Goal: Complete application form

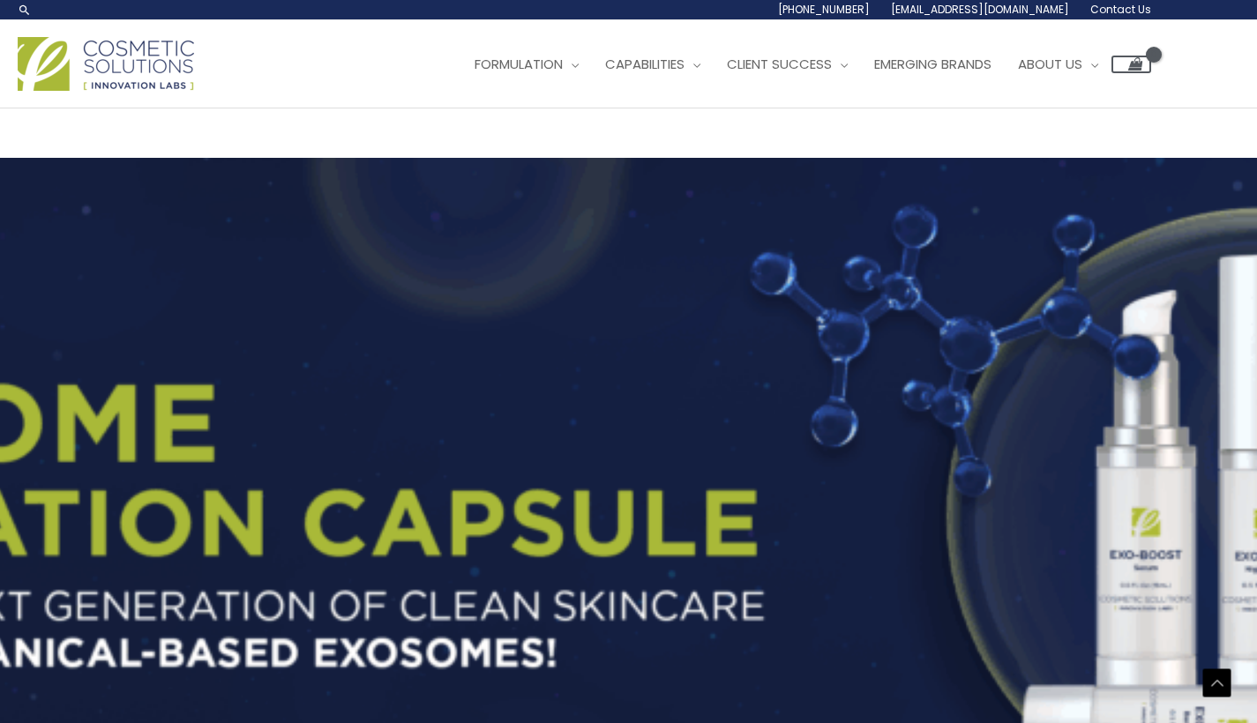
scroll to position [3833, 0]
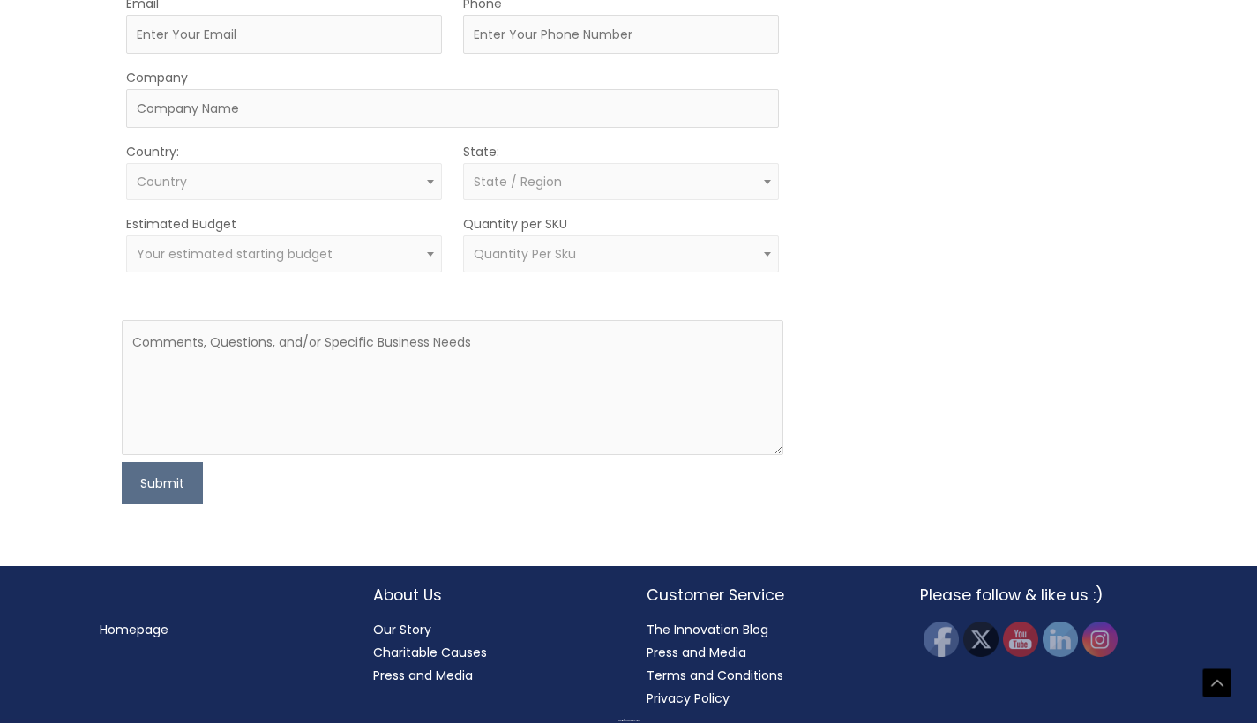
scroll to position [654, 0]
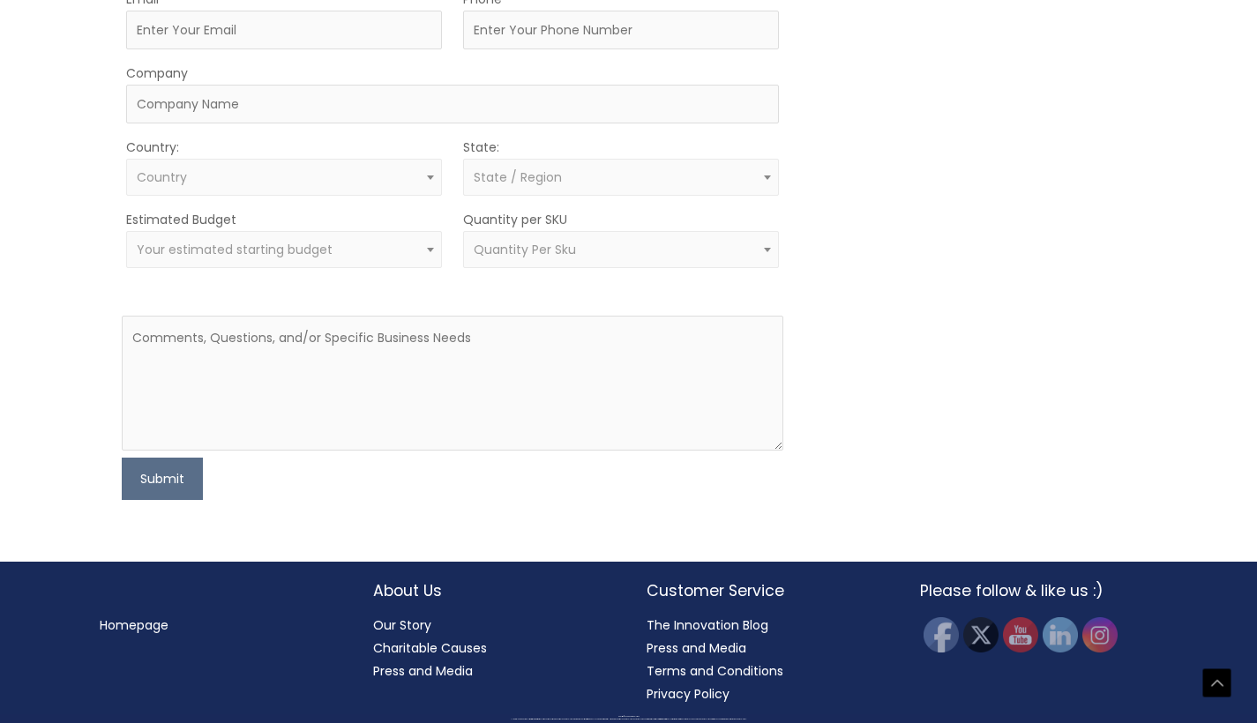
type input "Kathryn"
type input "Sullivan"
type input "[EMAIL_ADDRESS][DOMAIN_NAME]"
type input "7162709813"
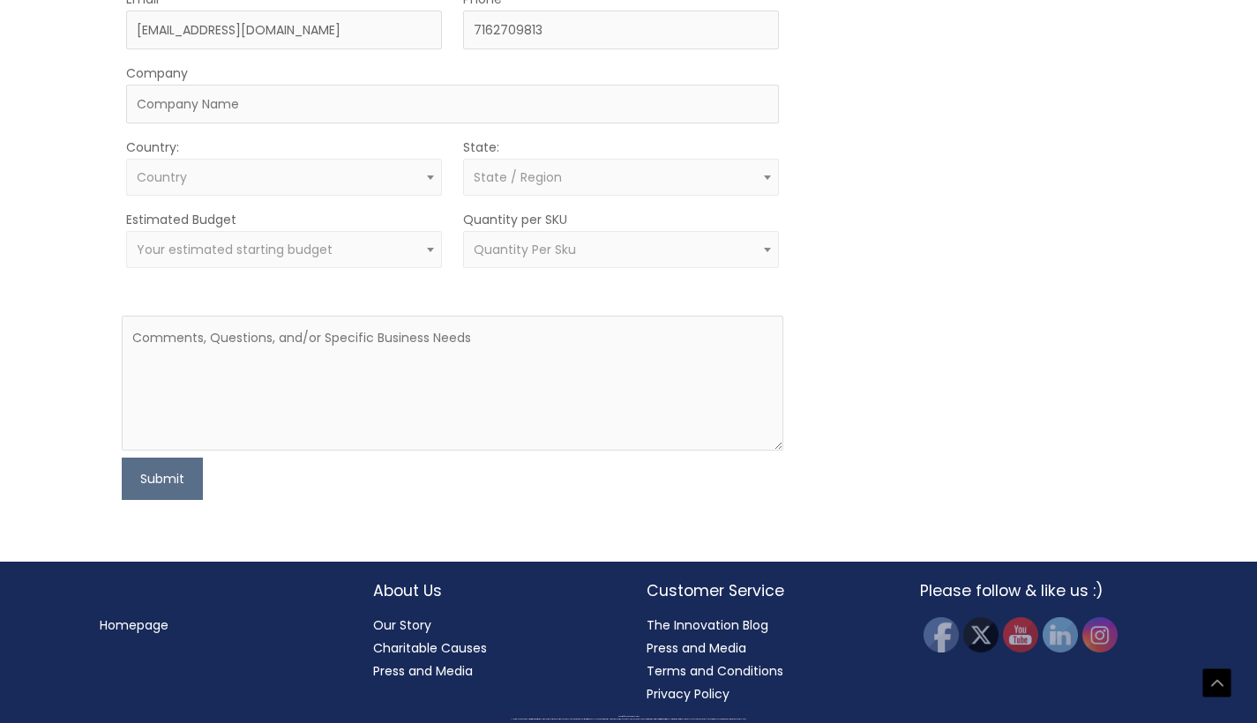
click at [216, 231] on label "Estimated Budget" at bounding box center [181, 219] width 110 height 23
click at [211, 186] on span "Country" at bounding box center [284, 177] width 295 height 17
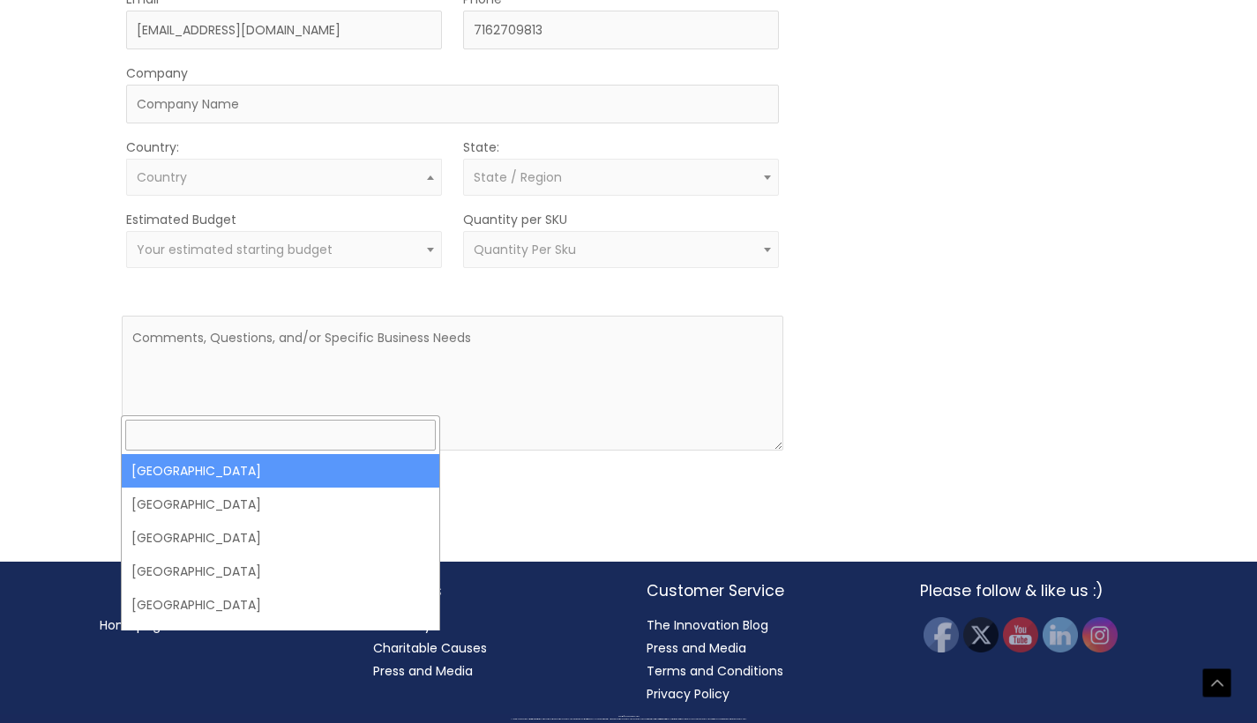
select select "United States"
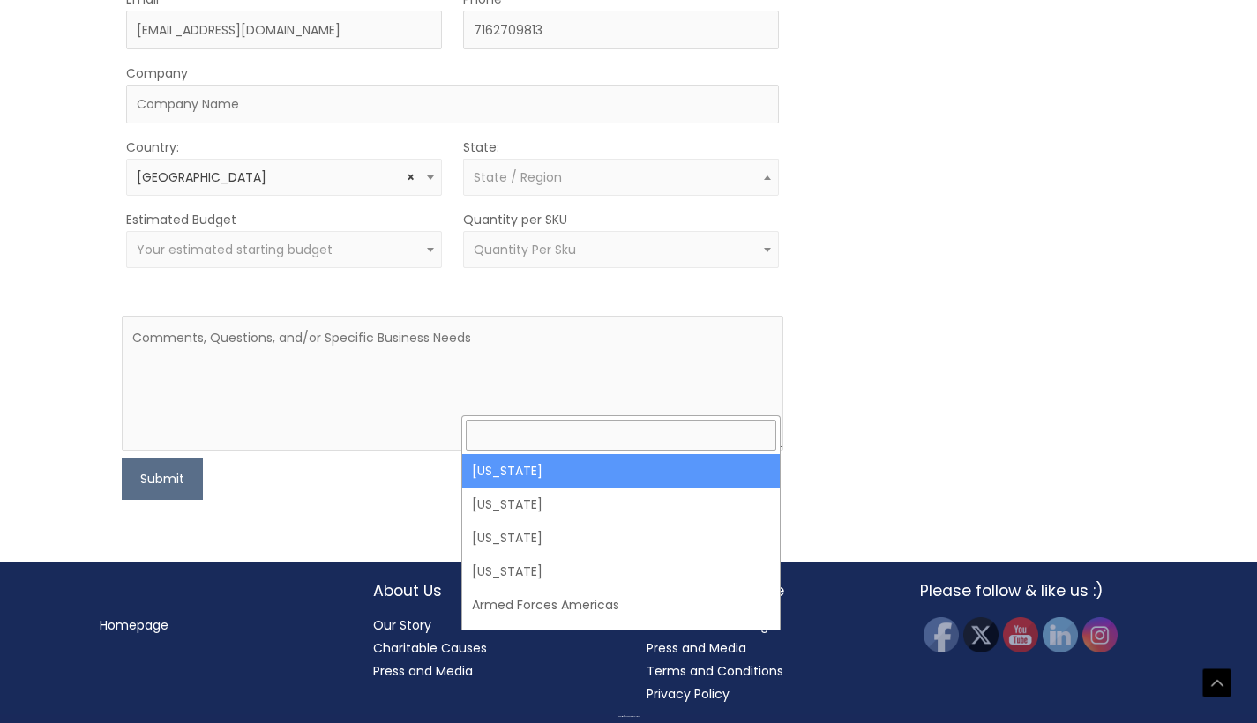
click at [571, 186] on span "State / Region" at bounding box center [621, 177] width 295 height 17
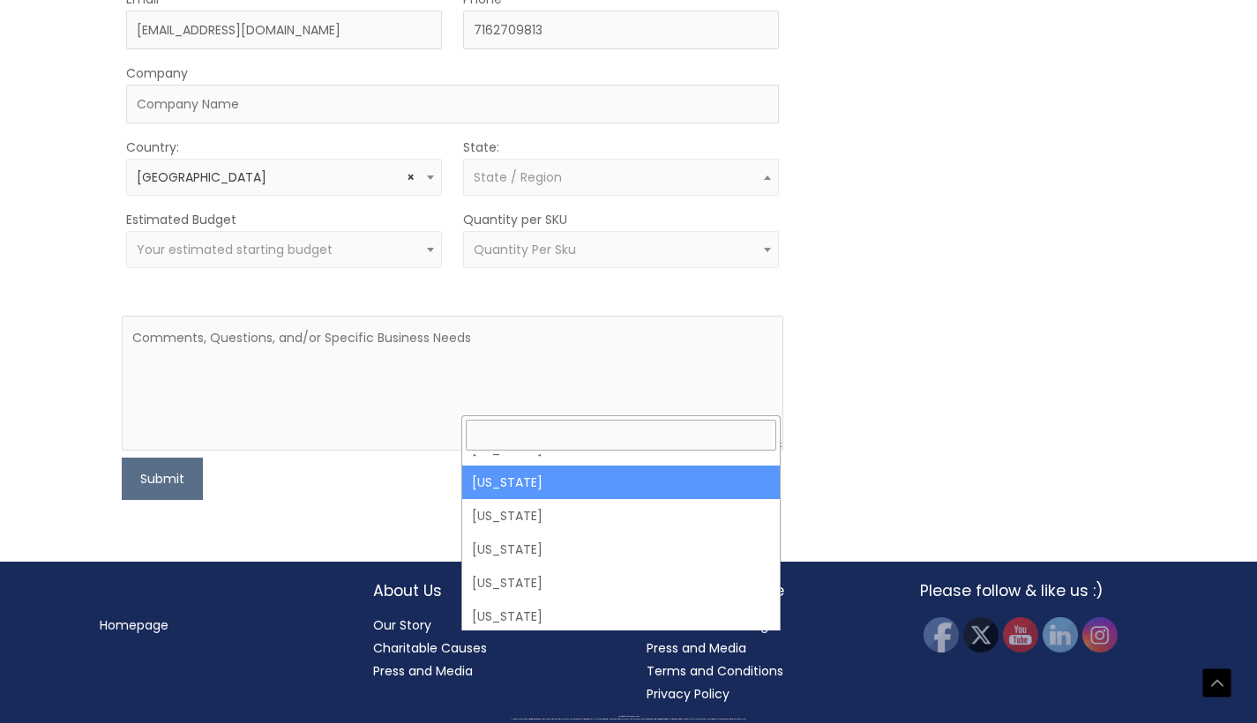
scroll to position [1168, 0]
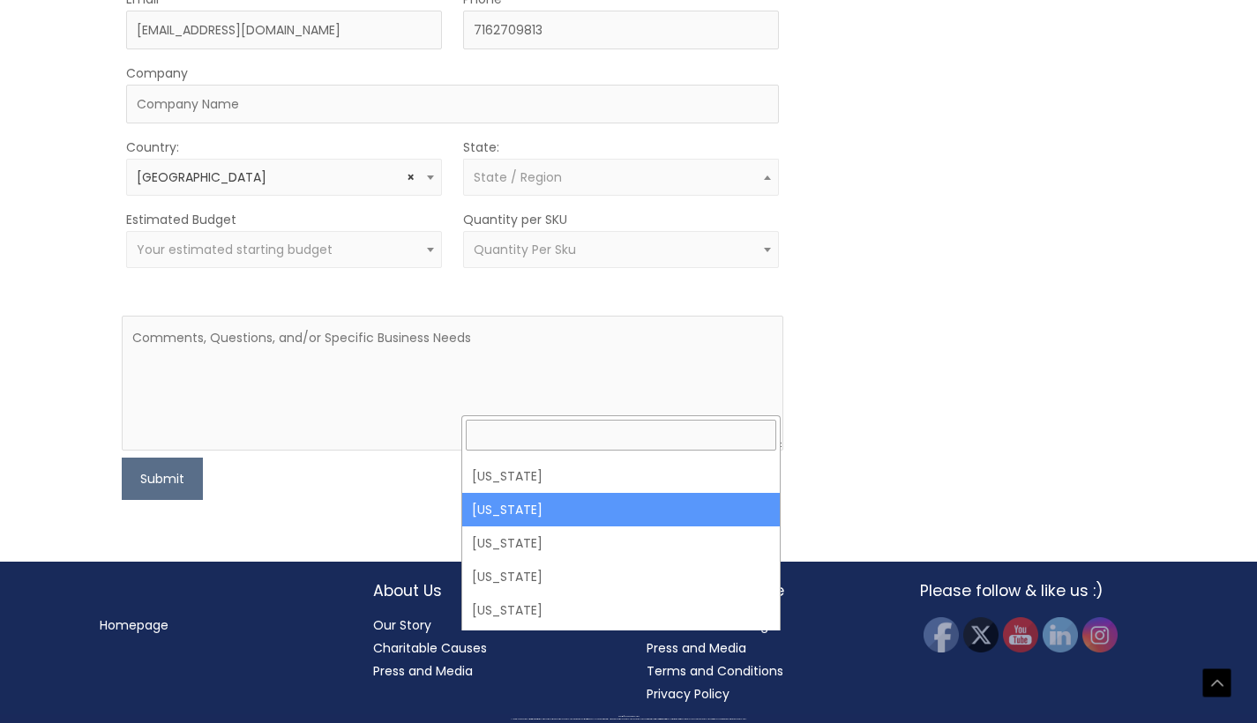
select select "New York"
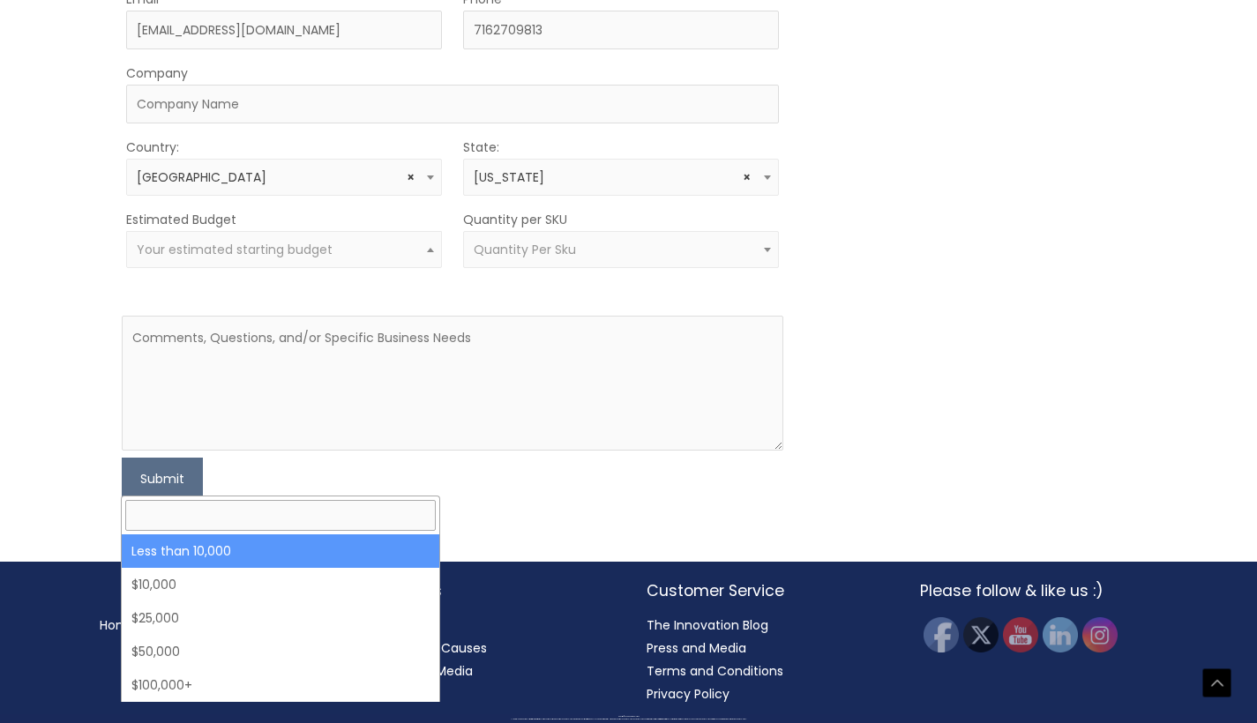
click at [222, 258] on span "Your estimated starting budget" at bounding box center [235, 250] width 196 height 18
click at [30, 491] on div "Let’s Innovate Together office: 561.226.8600 toll-free: 888.883.0540 fax: 561.2…" at bounding box center [628, 26] width 1257 height 1072
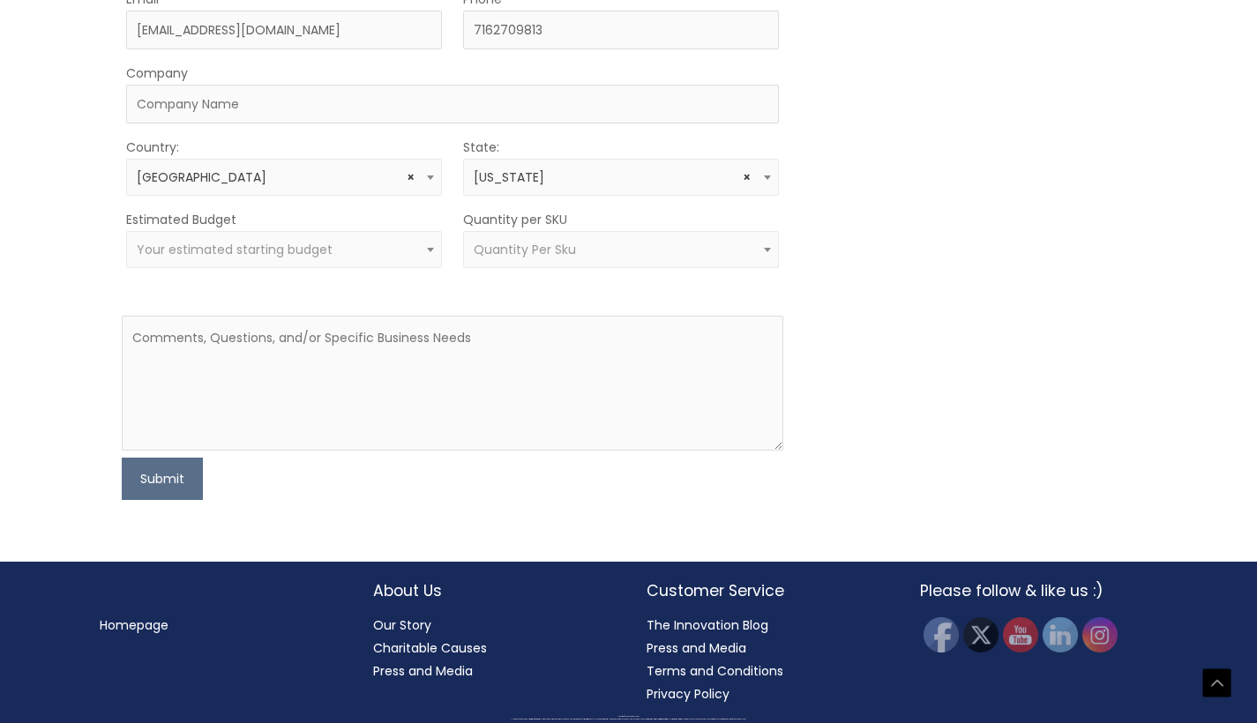
click at [505, 258] on span "Quantity Per Sku" at bounding box center [525, 250] width 102 height 18
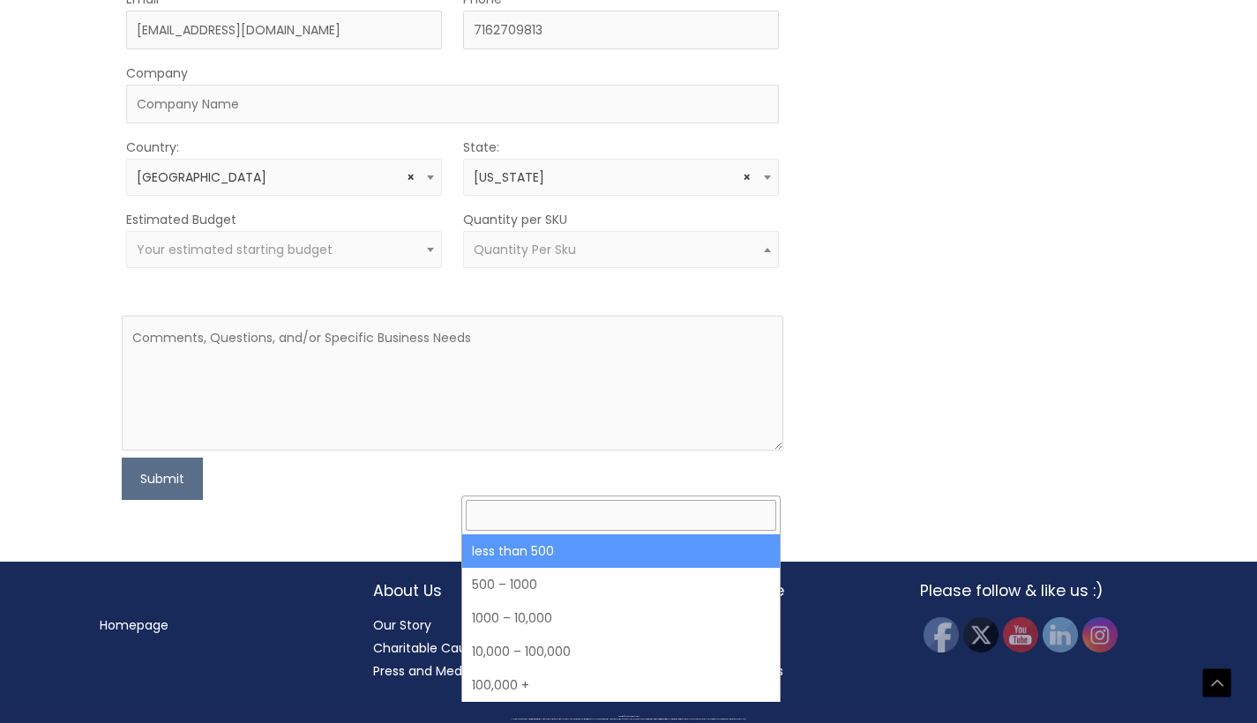
select select "3"
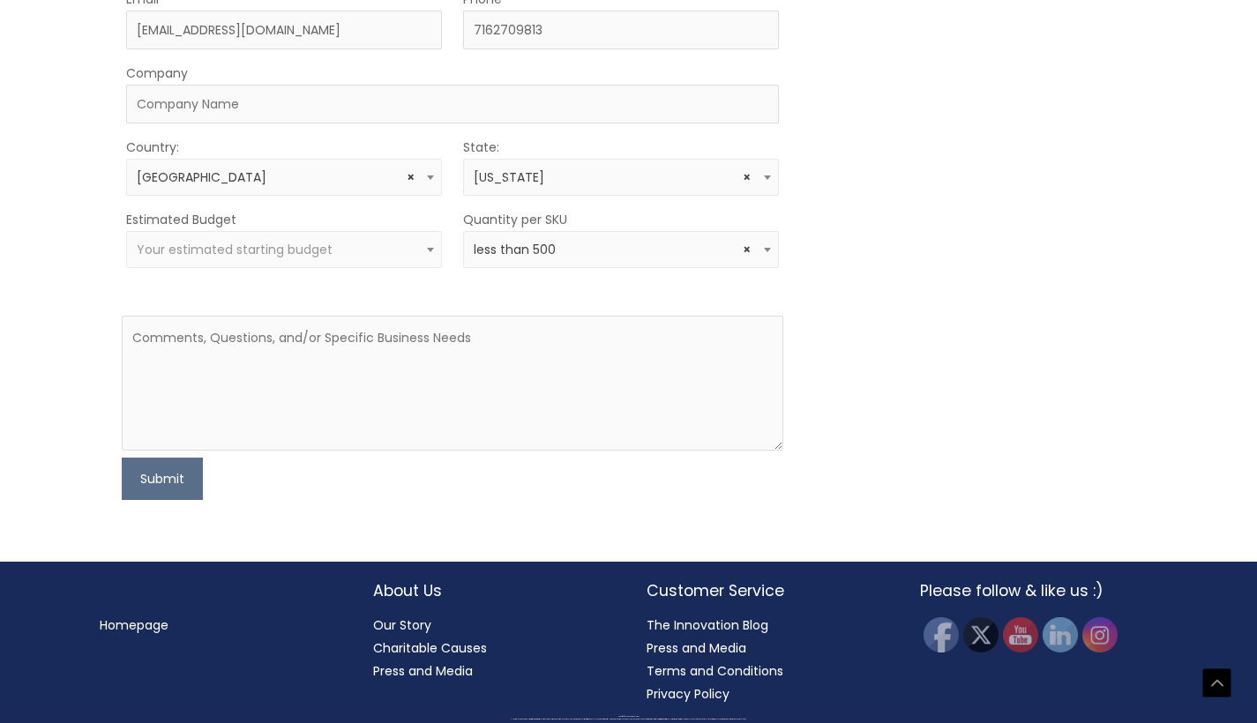
scroll to position [899, 0]
click at [263, 258] on span "Your estimated starting budget" at bounding box center [235, 250] width 196 height 18
click at [249, 451] on textarea at bounding box center [453, 383] width 662 height 135
paste textarea "I am a young entrepreneur in the process of launching a new skincare brand. I a…"
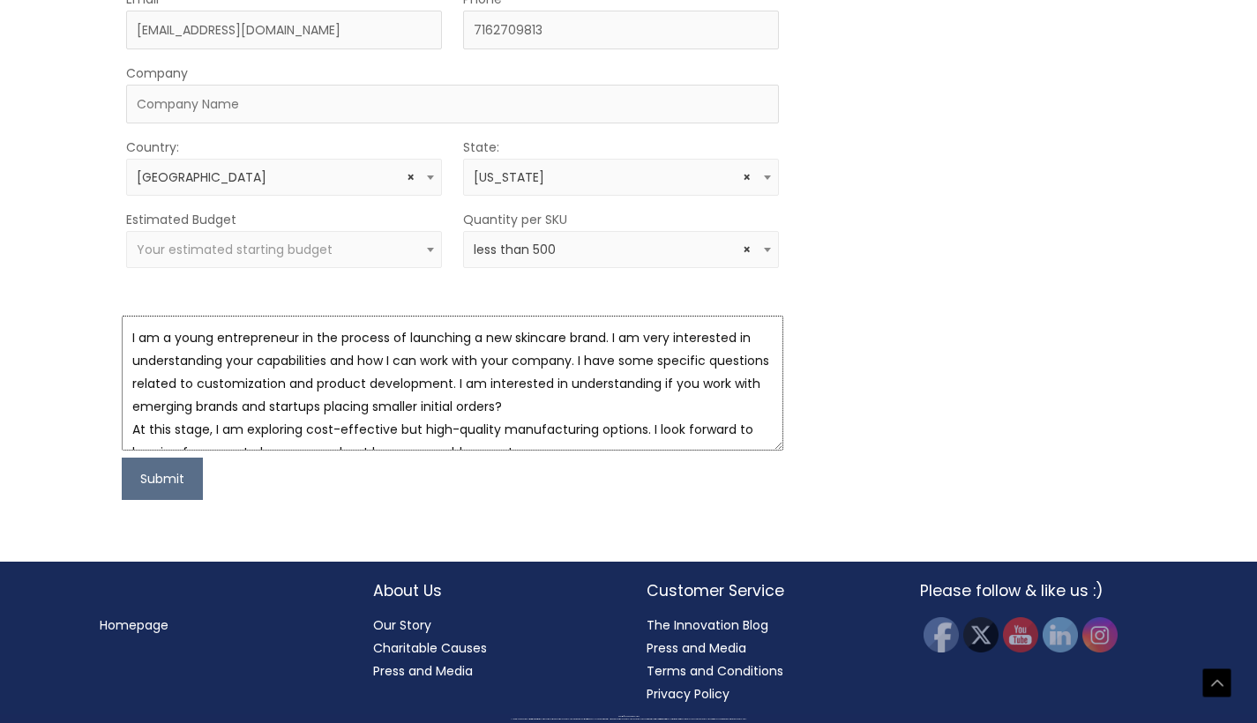
scroll to position [0, 0]
click at [226, 451] on textarea "I am a young entrepreneur in the process of launching a new skincare brand. I a…" at bounding box center [453, 383] width 662 height 135
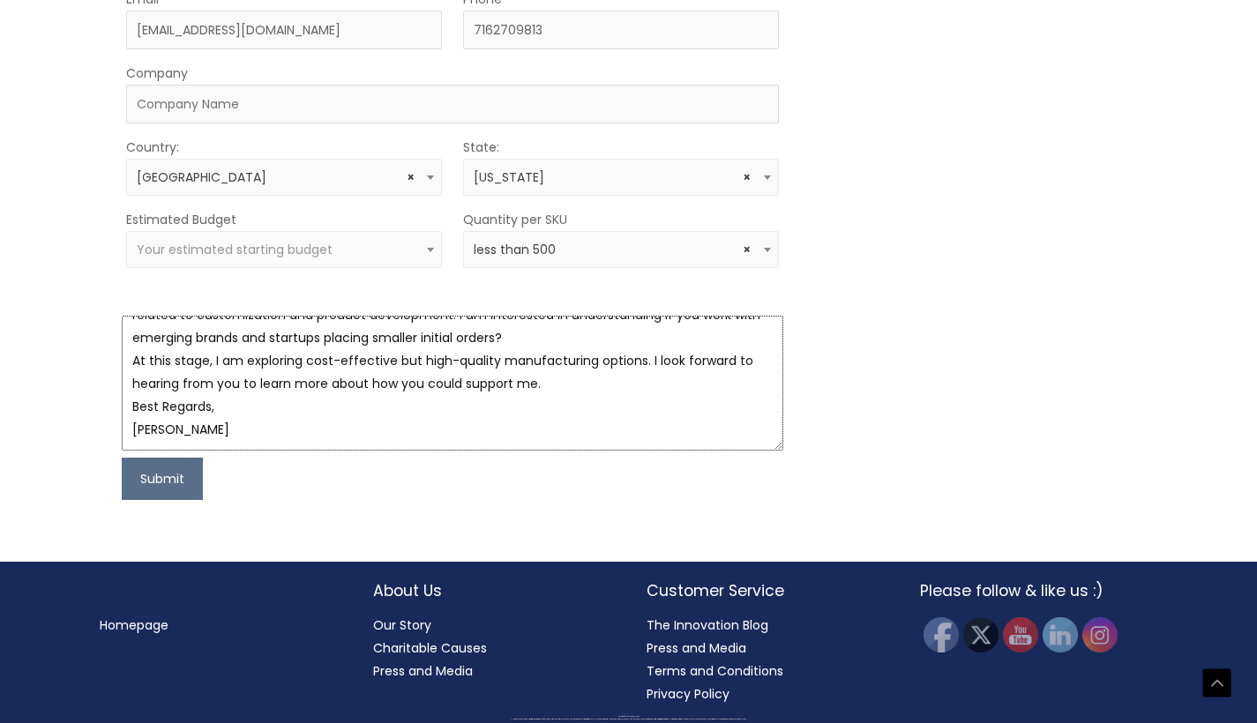
scroll to position [92, 0]
type textarea "Dear Cosmetic Solutions, I am a young entrepreneur in the process of launching …"
click at [165, 500] on button "Submit" at bounding box center [162, 479] width 81 height 42
type input "NA"
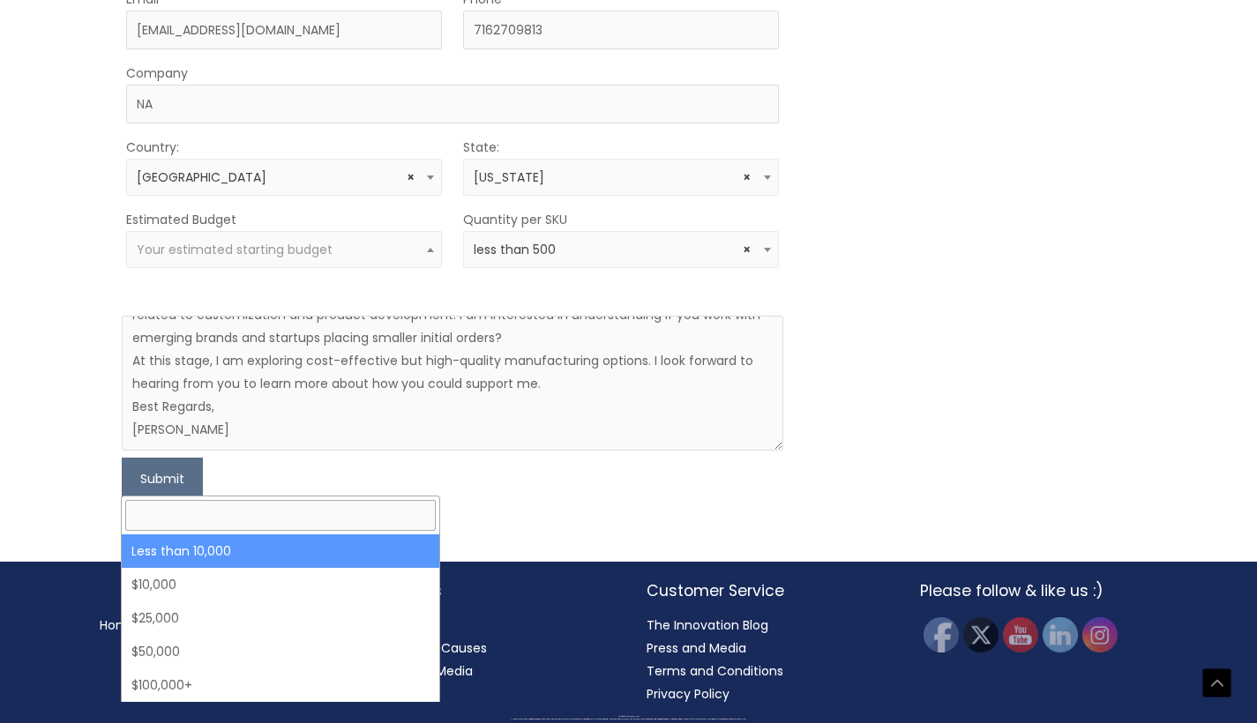
click at [184, 268] on span "Your estimated starting budget" at bounding box center [284, 249] width 316 height 37
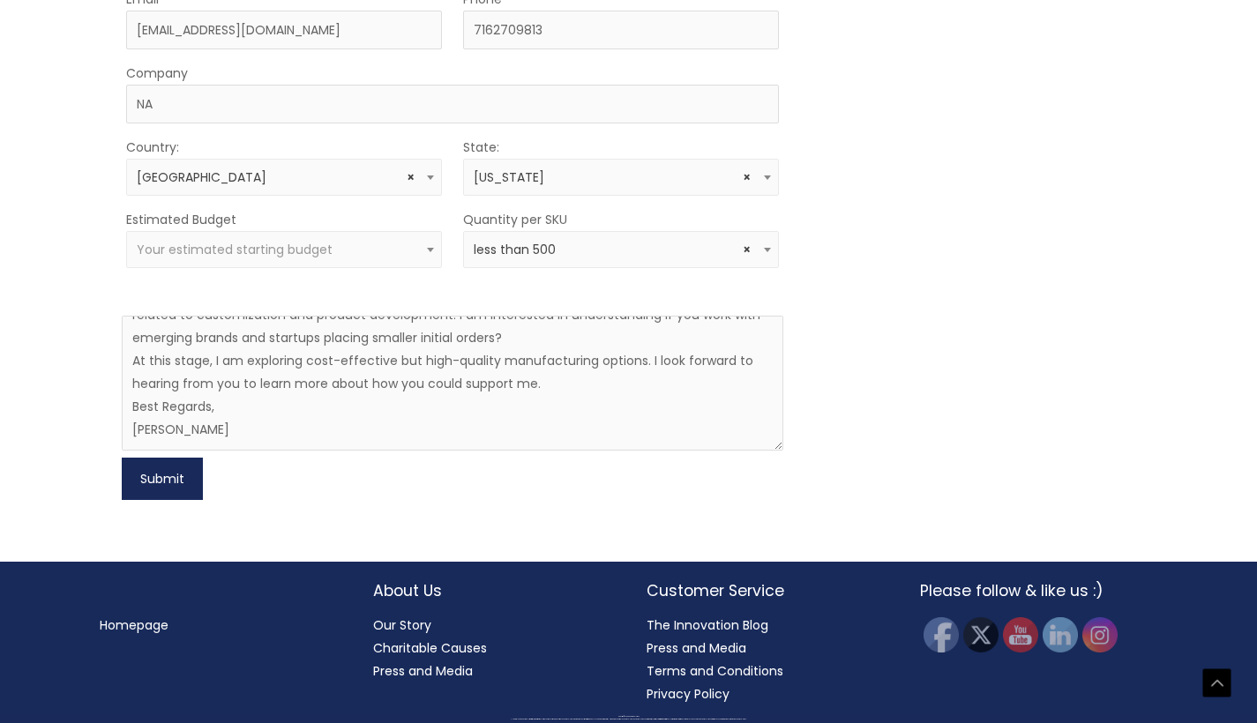
click at [161, 500] on button "Submit" at bounding box center [162, 479] width 81 height 42
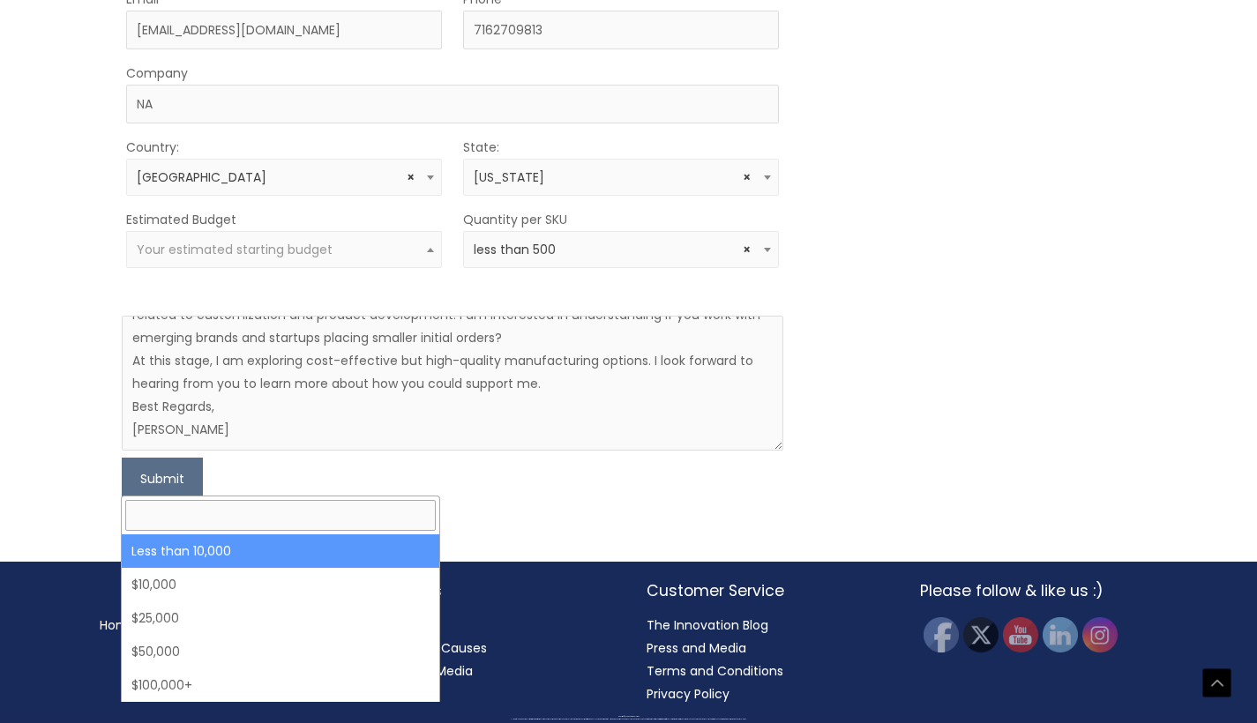
click at [213, 258] on span "Your estimated starting budget" at bounding box center [235, 250] width 196 height 18
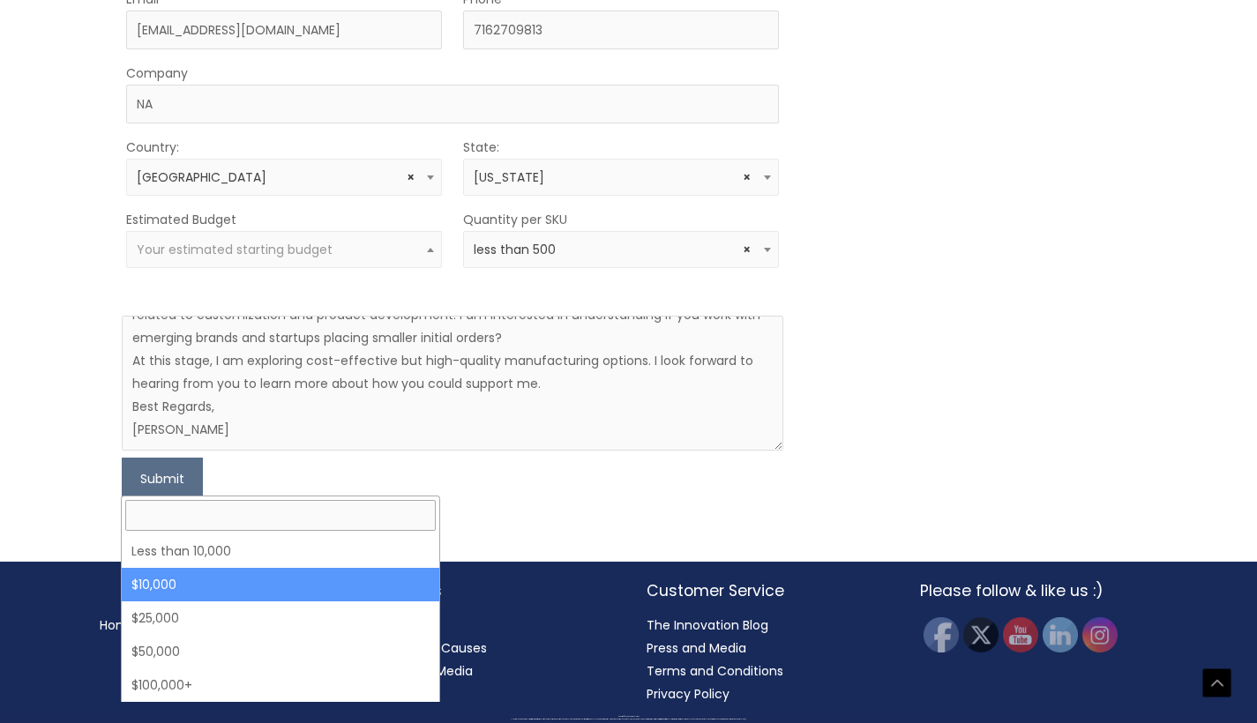
select select "10000"
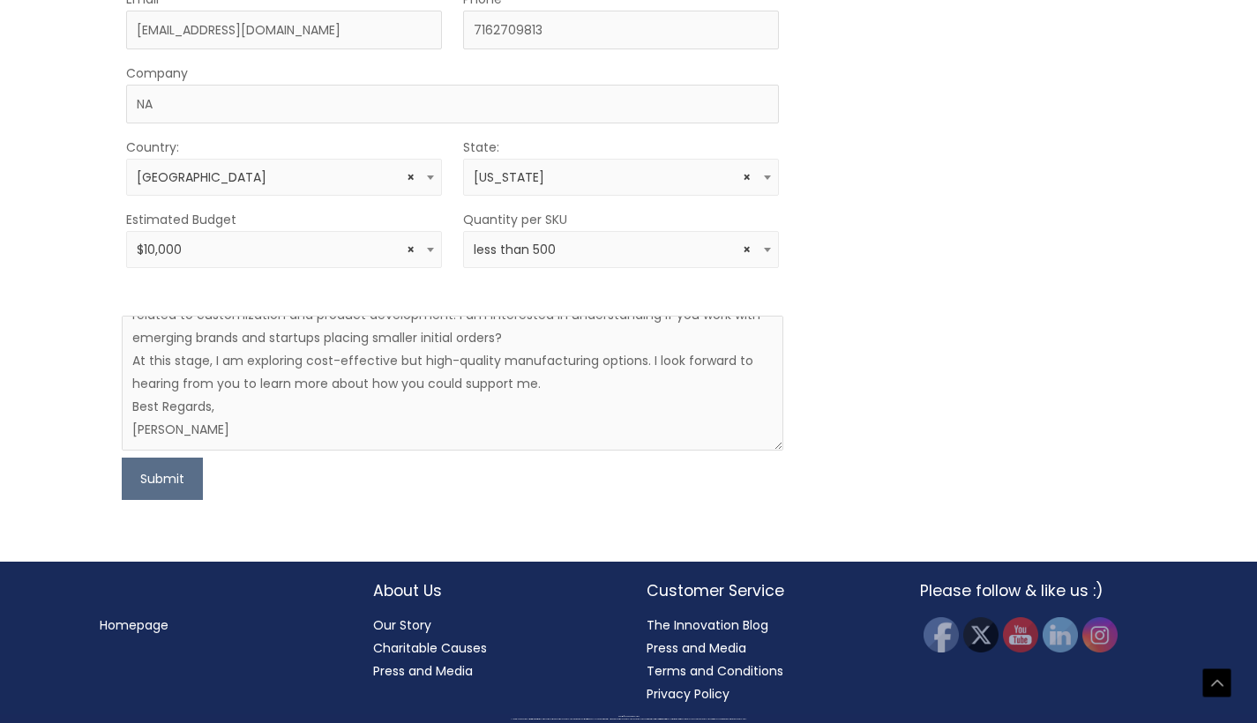
click at [215, 268] on span "× $10,000" at bounding box center [284, 249] width 316 height 37
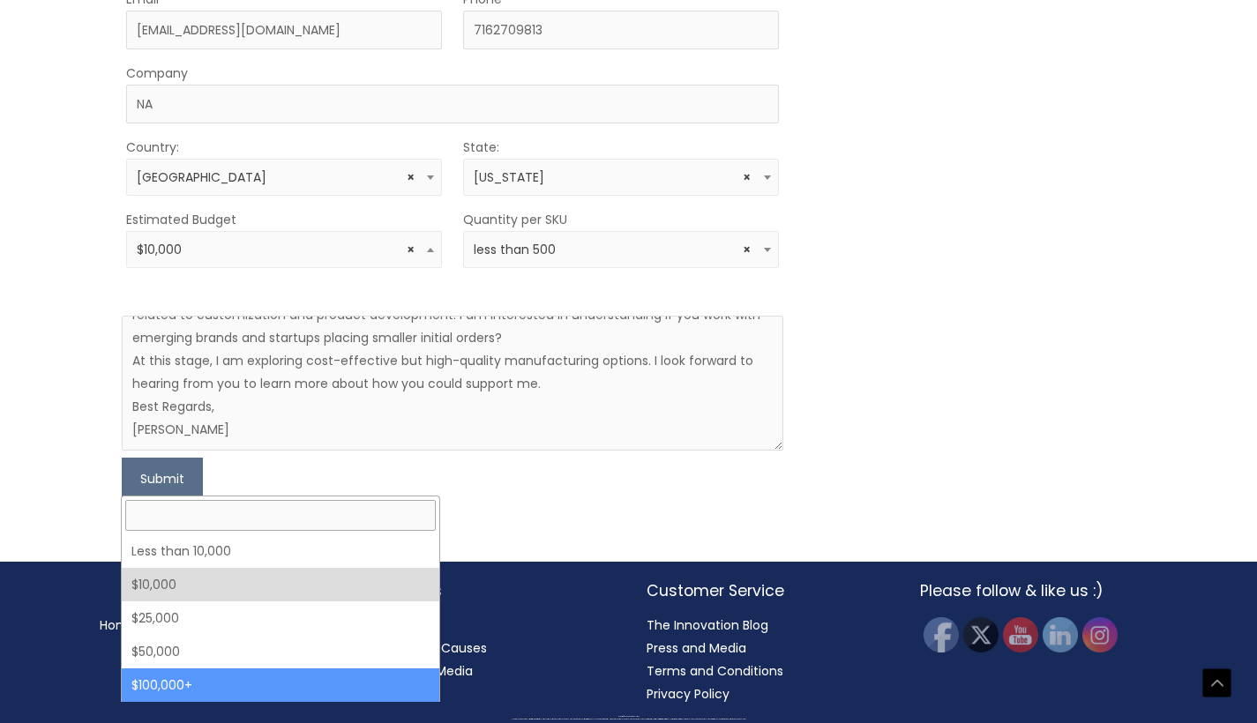
click at [15, 535] on div "Let’s Innovate Together office: 561.226.8600 toll-free: 888.883.0540 fax: 561.2…" at bounding box center [628, 26] width 1257 height 1072
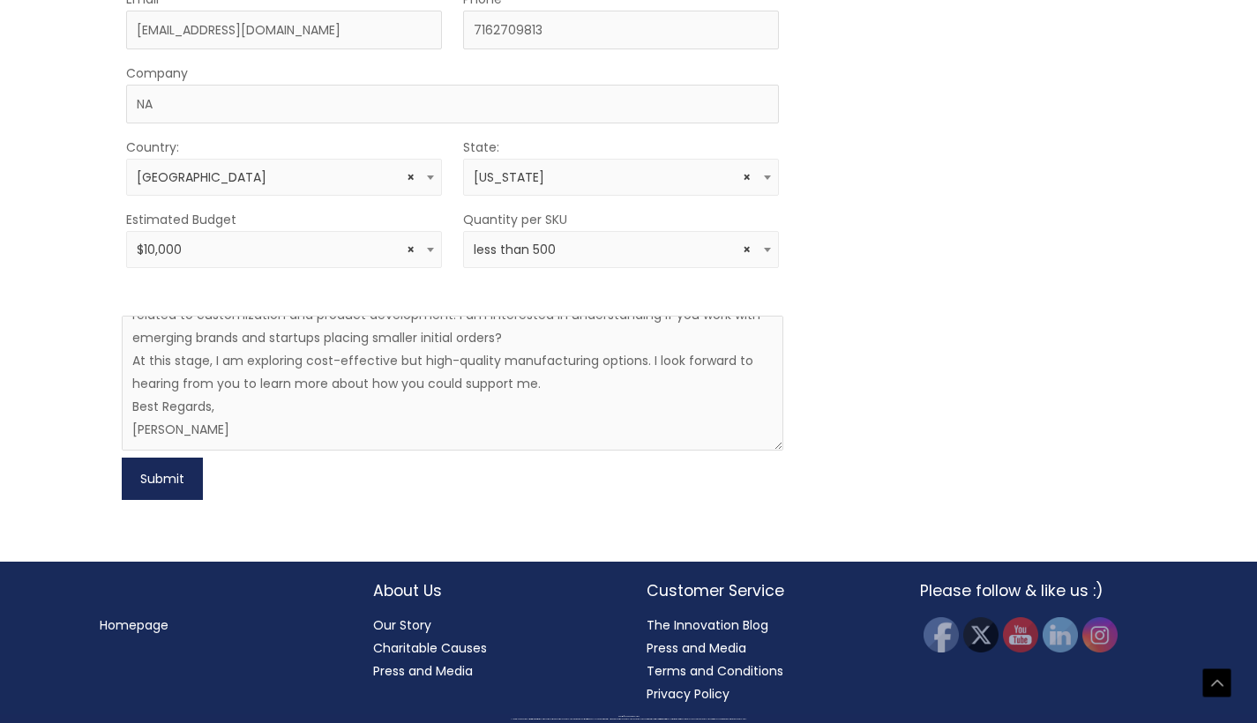
click at [161, 500] on button "Submit" at bounding box center [162, 479] width 81 height 42
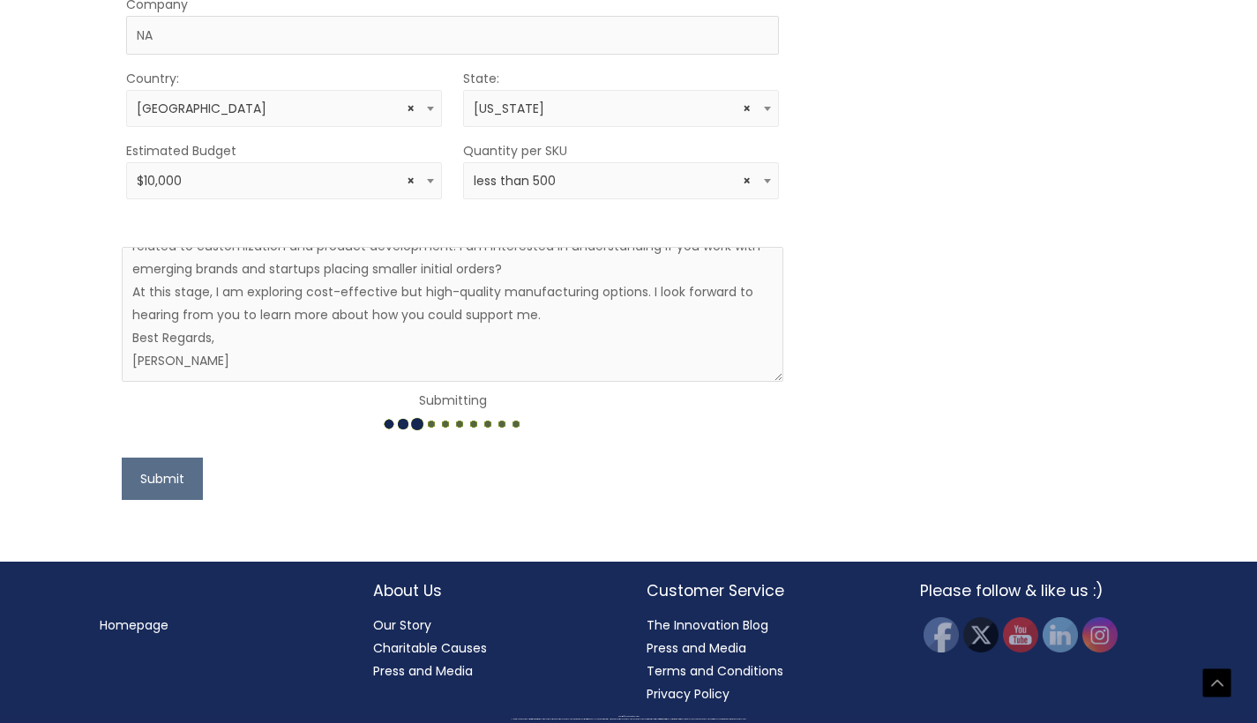
scroll to position [1010, 0]
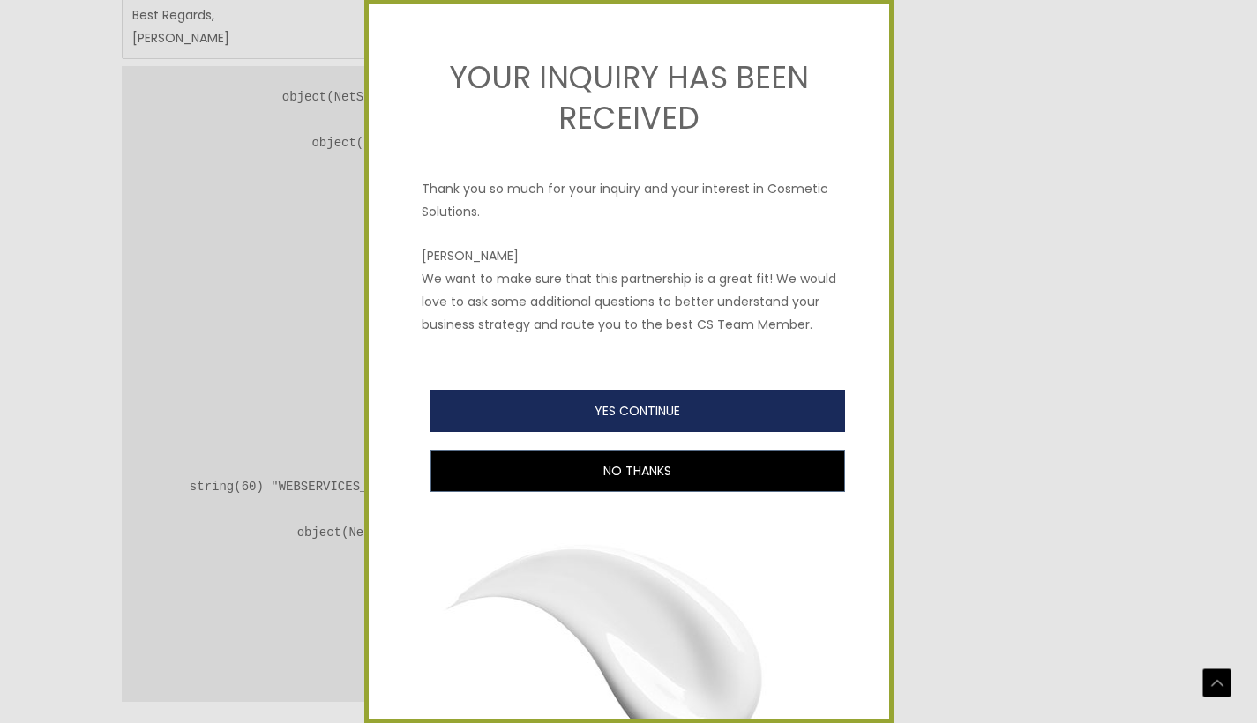
click at [515, 432] on button "YES CONTINUE" at bounding box center [637, 411] width 415 height 42
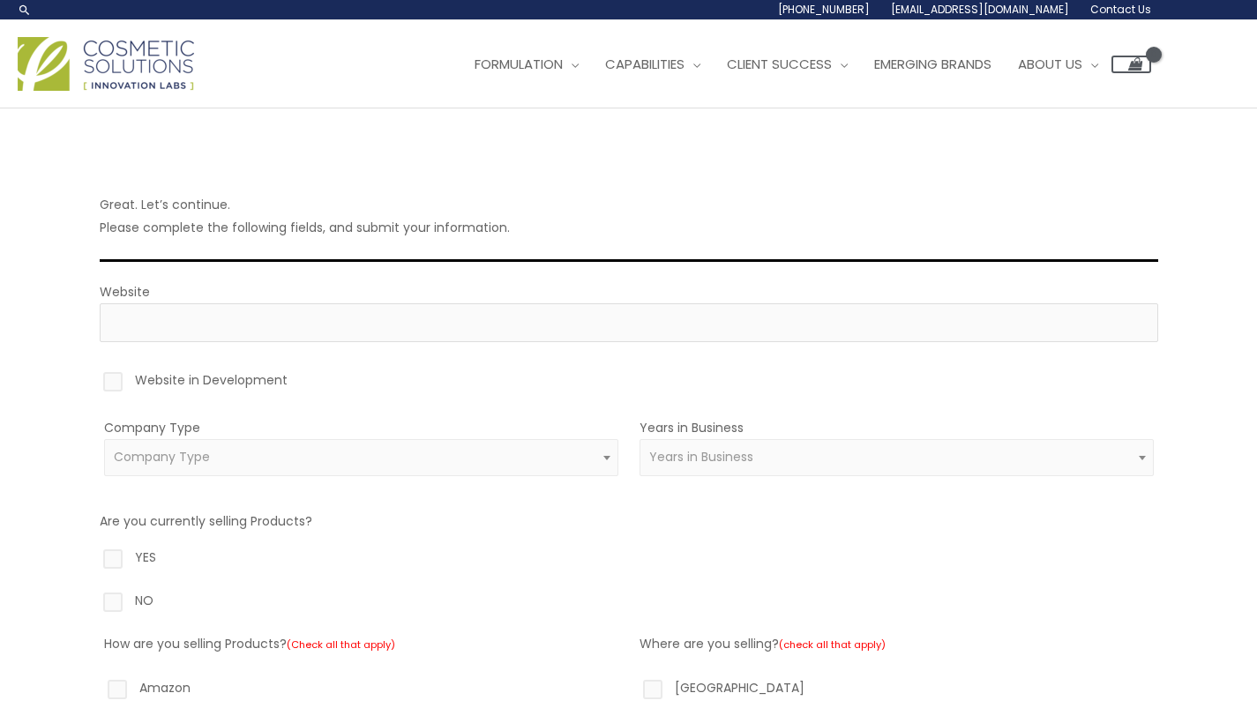
click at [198, 342] on div at bounding box center [629, 348] width 1058 height 13
click at [176, 324] on input "Website" at bounding box center [629, 322] width 1058 height 39
click at [119, 374] on label "Website in Development" at bounding box center [629, 384] width 1058 height 30
click at [93, 374] on input "Website in Development" at bounding box center [87, 374] width 11 height 11
checkbox input "true"
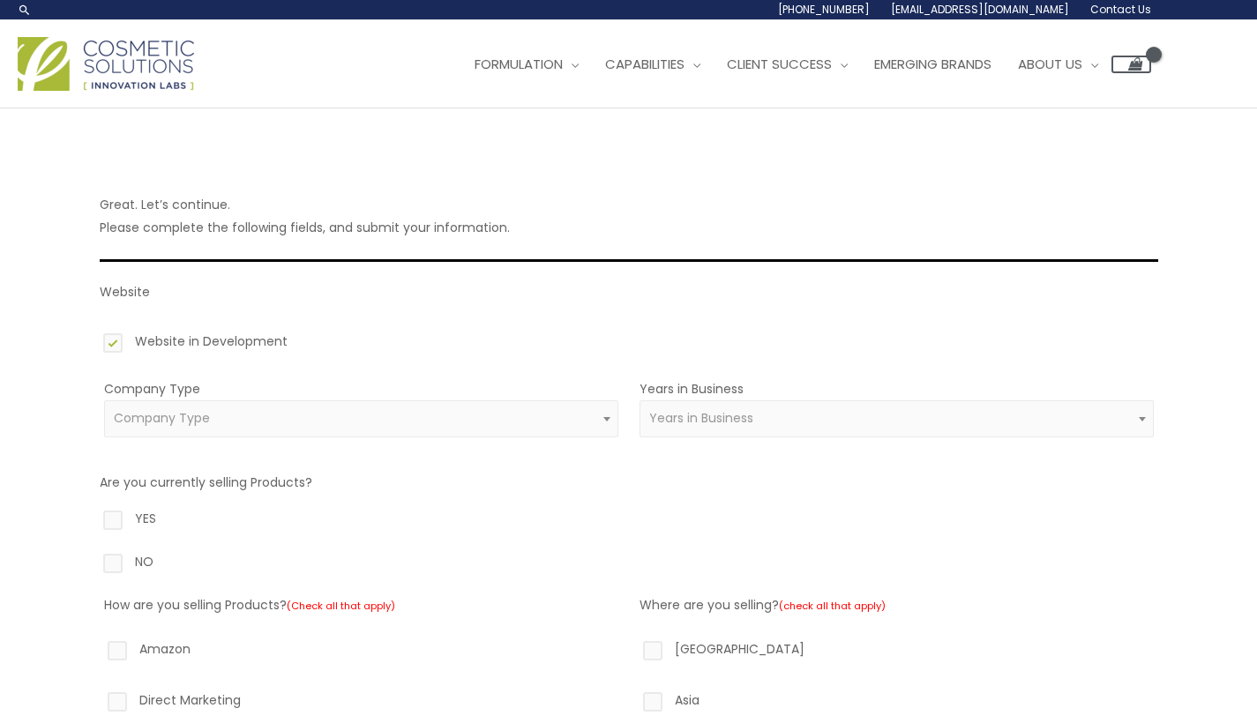
click at [223, 411] on span "Company Type" at bounding box center [361, 418] width 494 height 17
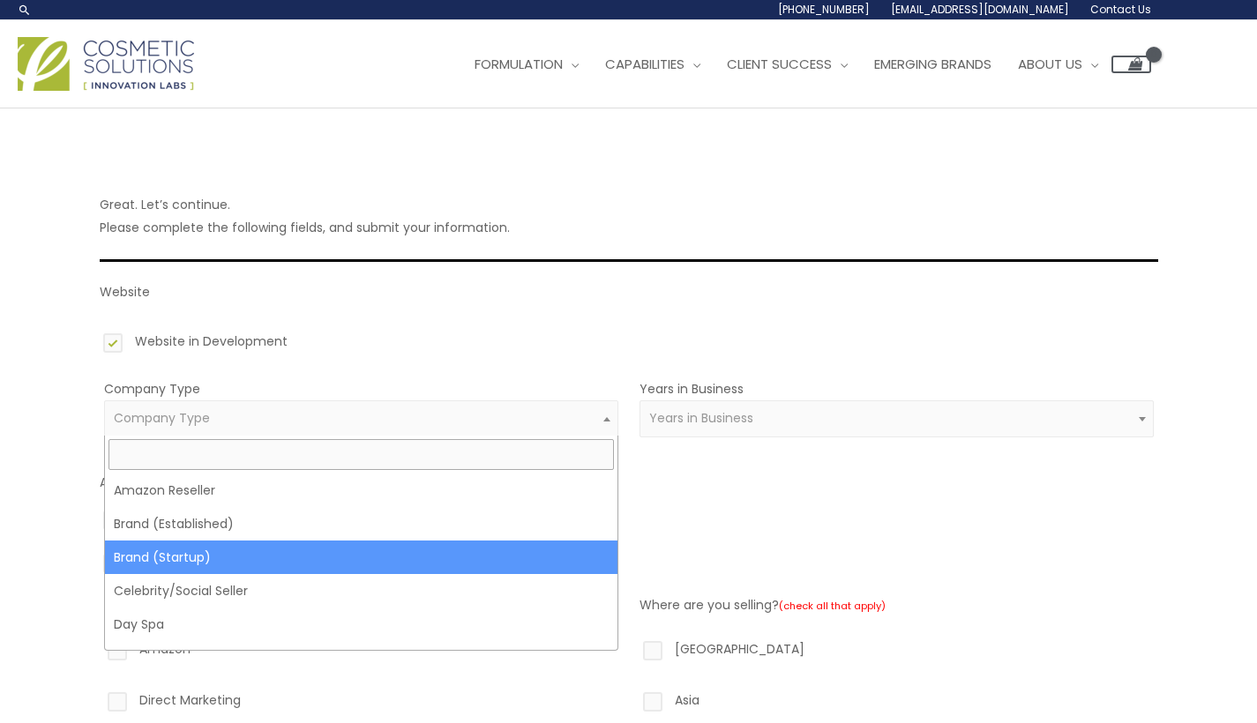
select select "39"
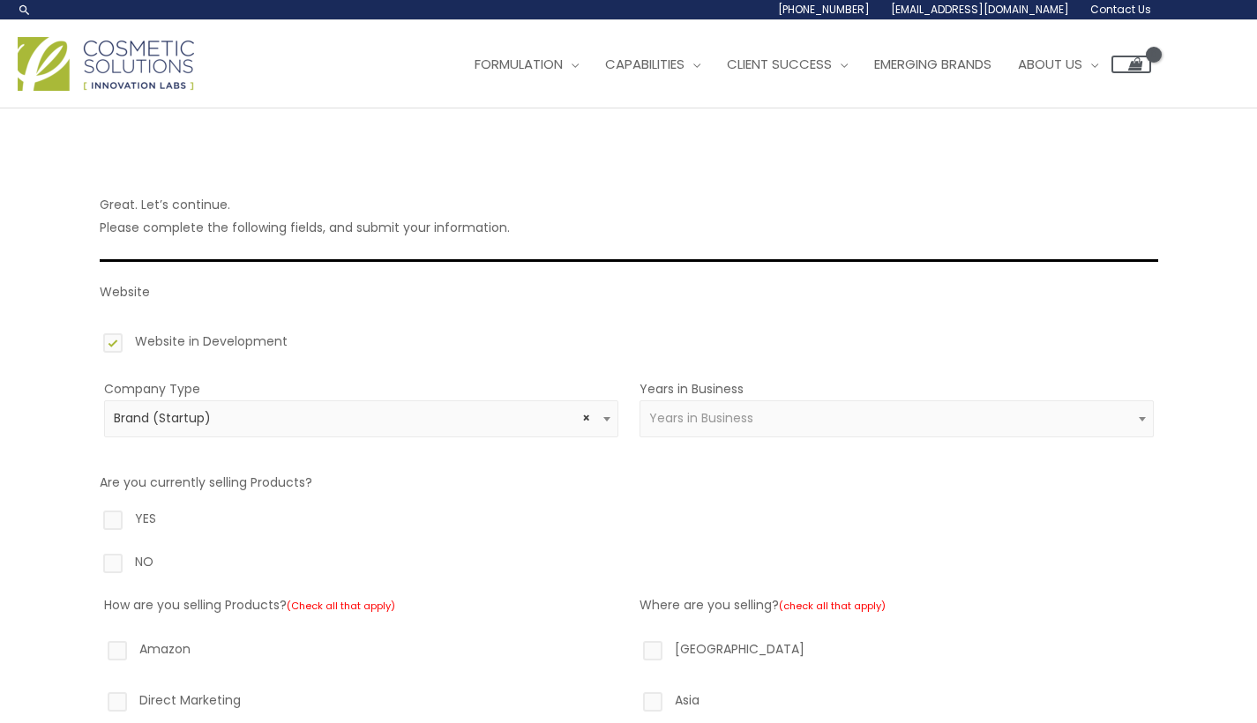
click at [757, 411] on span "Years in Business" at bounding box center [896, 418] width 494 height 17
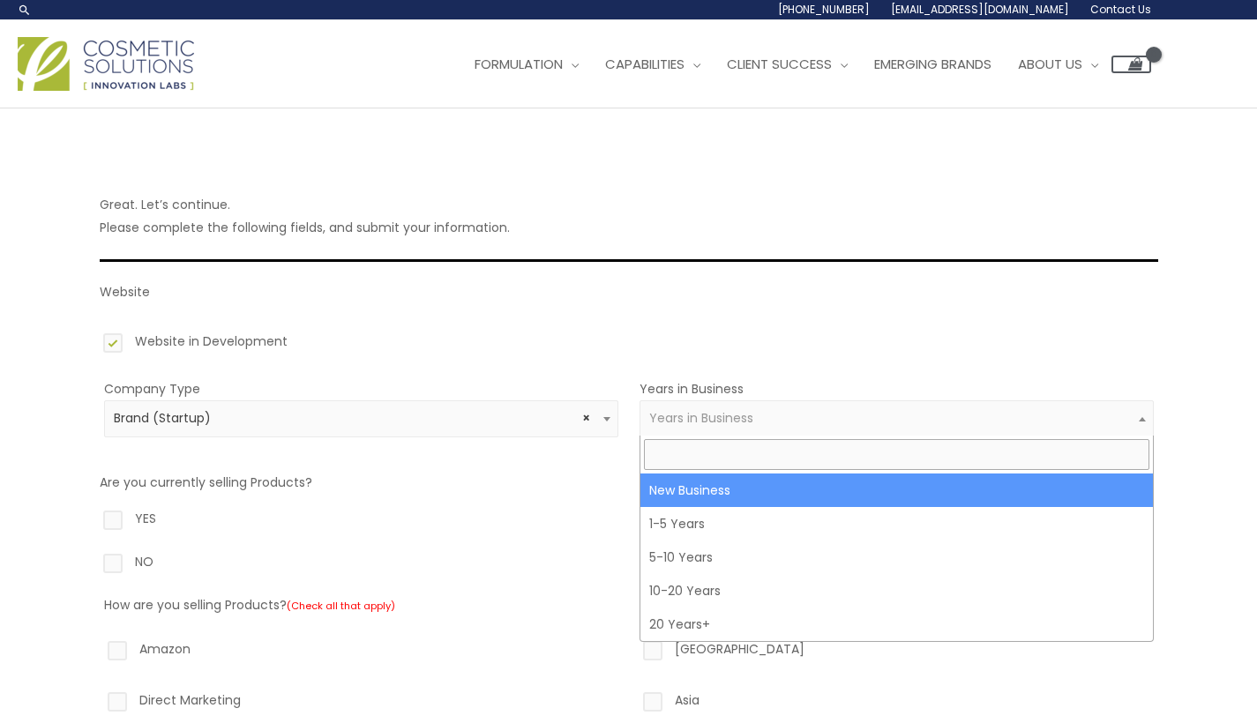
select select "1"
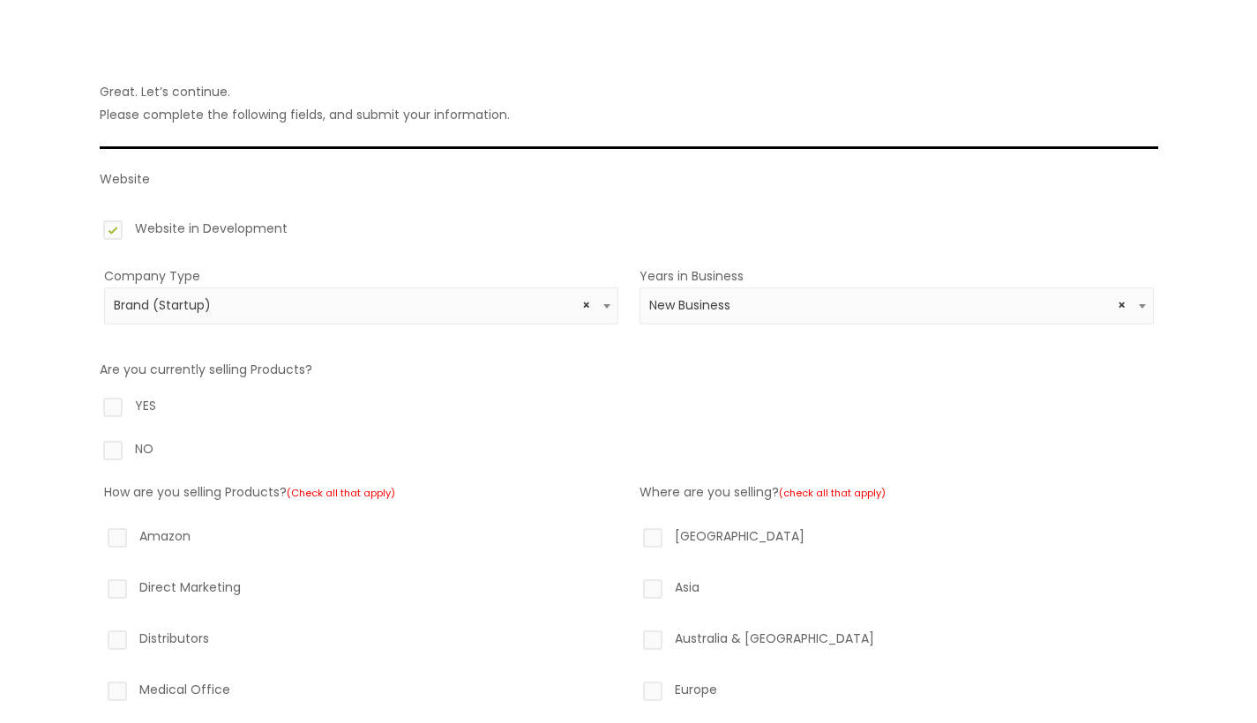
scroll to position [120, 0]
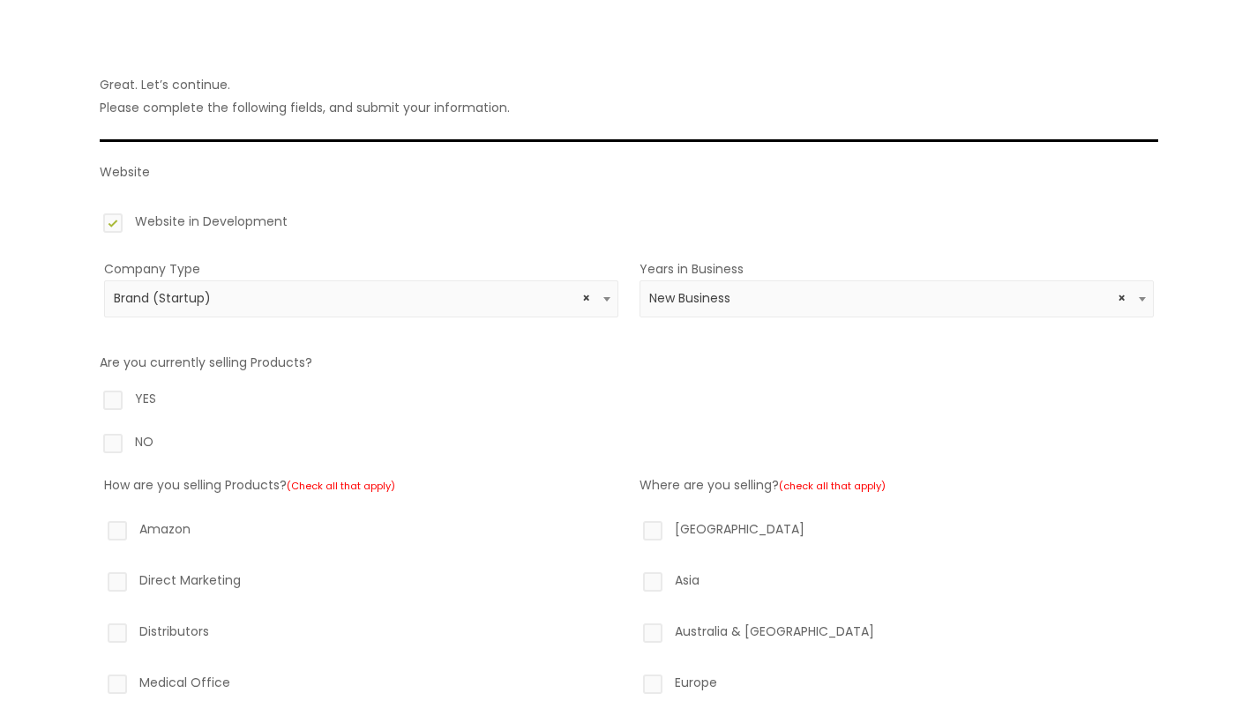
click at [128, 443] on label "NO" at bounding box center [629, 445] width 1058 height 30
click at [93, 442] on input "NO" at bounding box center [87, 435] width 11 height 11
radio input "true"
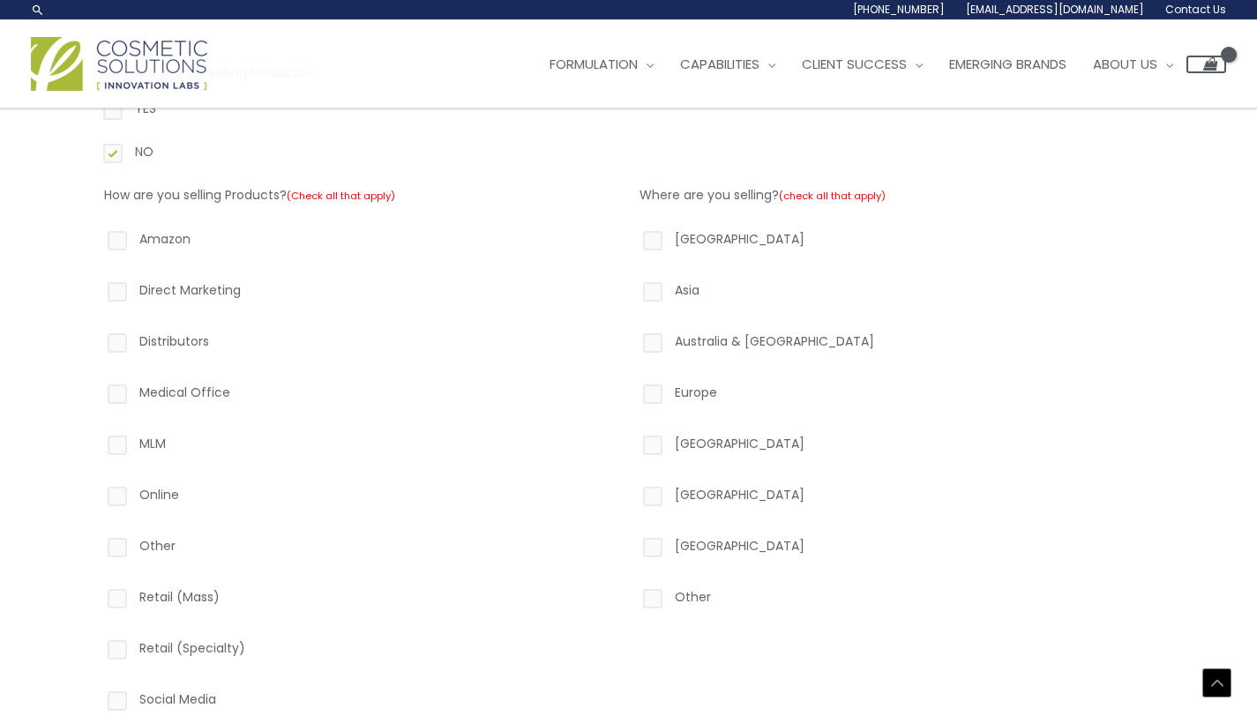
scroll to position [410, 0]
click at [723, 236] on label "North America" at bounding box center [896, 243] width 514 height 30
click at [633, 236] on input "North America" at bounding box center [627, 233] width 11 height 11
click at [723, 236] on label "North America" at bounding box center [896, 243] width 514 height 30
click at [633, 236] on input "North America" at bounding box center [627, 233] width 11 height 11
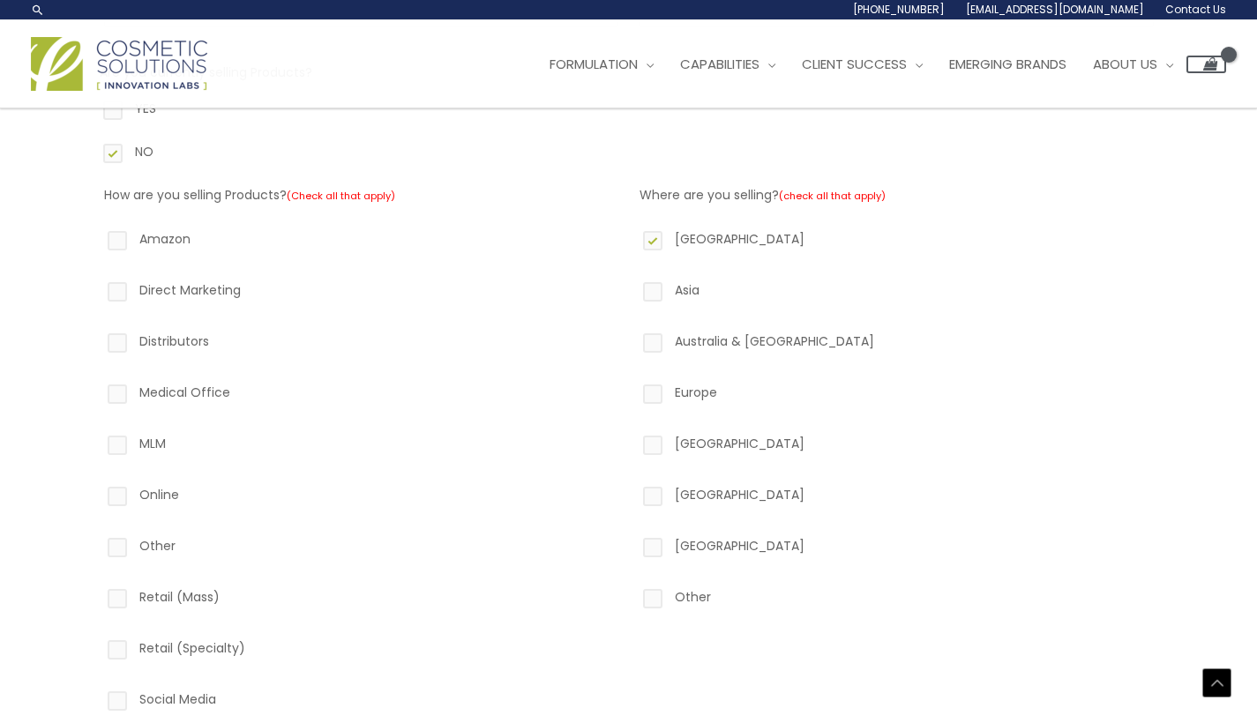
checkbox input "false"
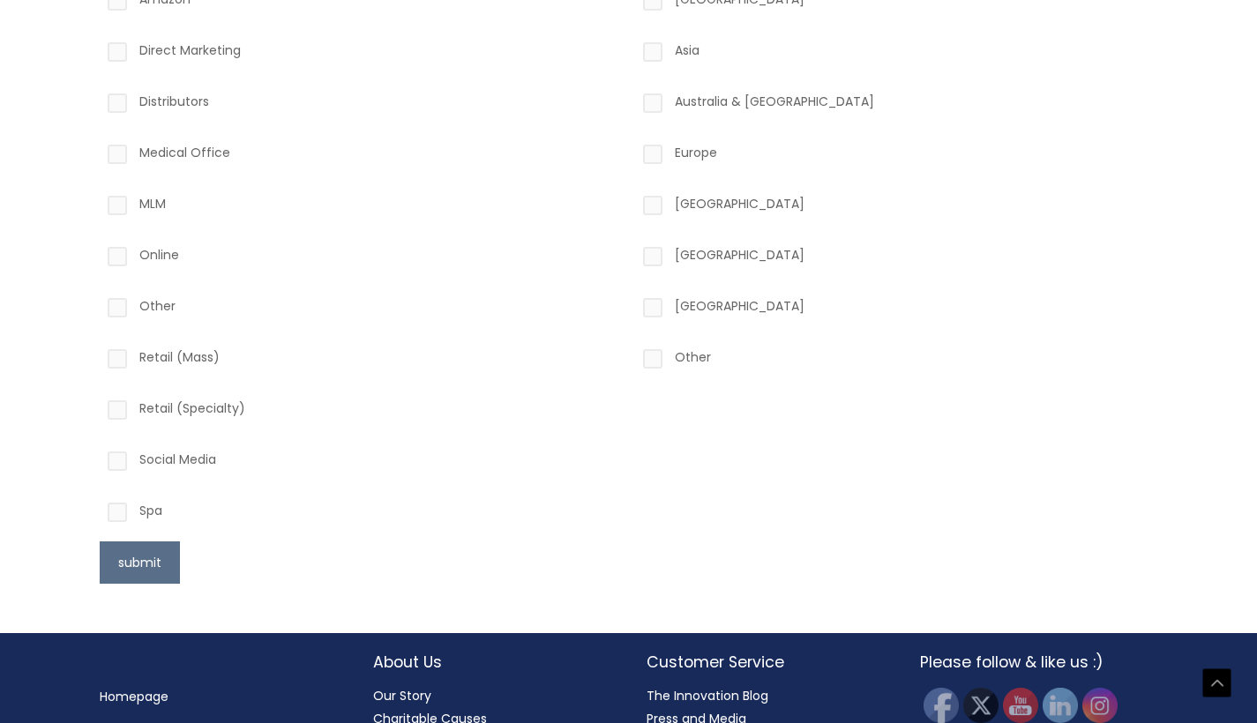
scroll to position [686, 0]
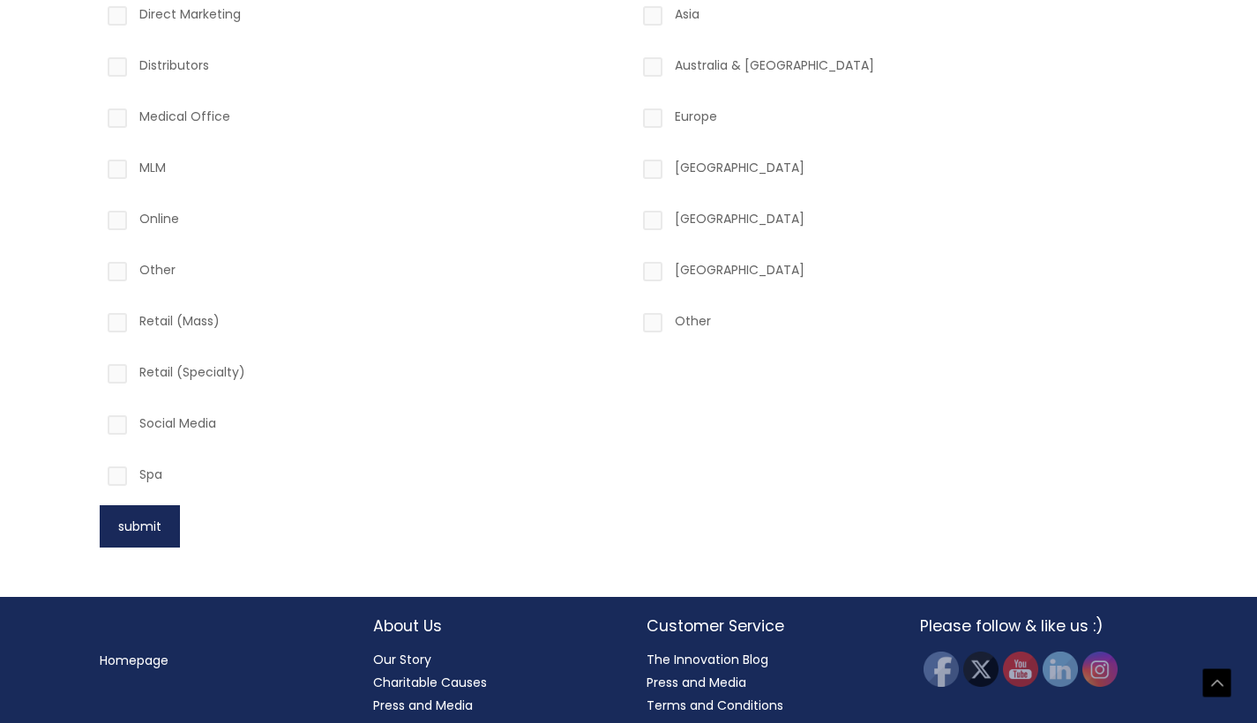
click at [141, 527] on button "submit" at bounding box center [140, 526] width 80 height 42
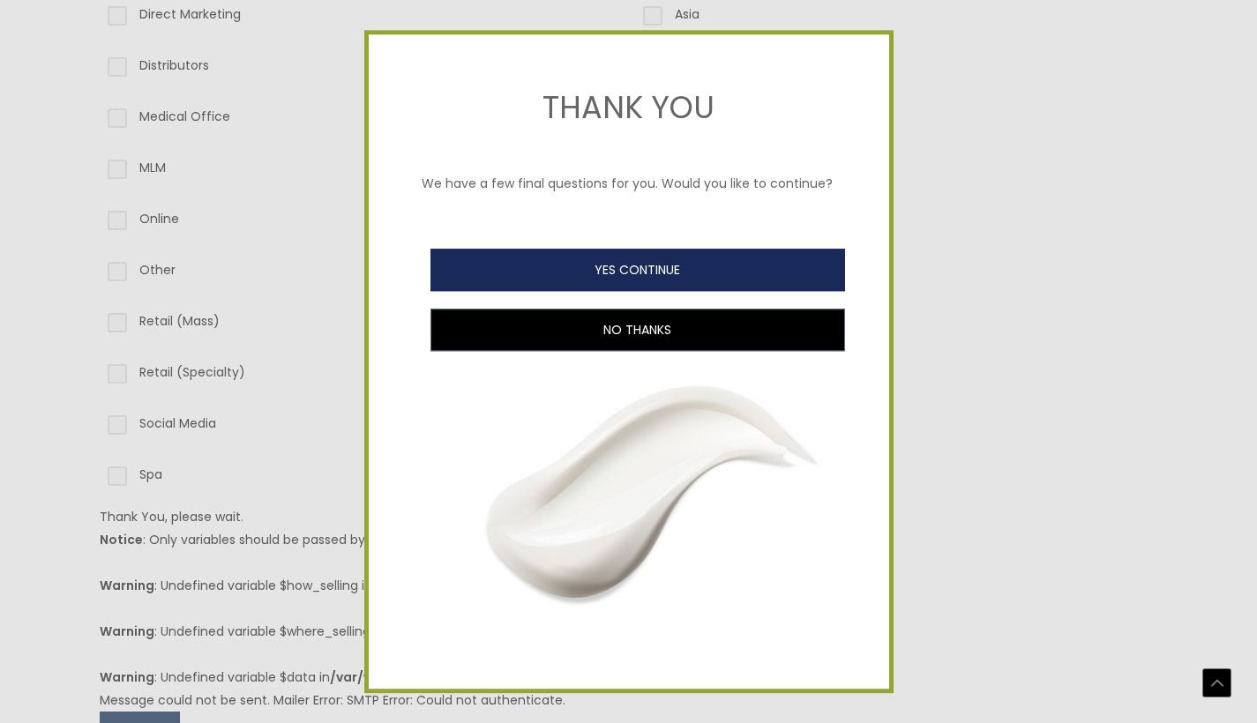
click at [554, 277] on button "YES CONTINUE" at bounding box center [637, 270] width 415 height 42
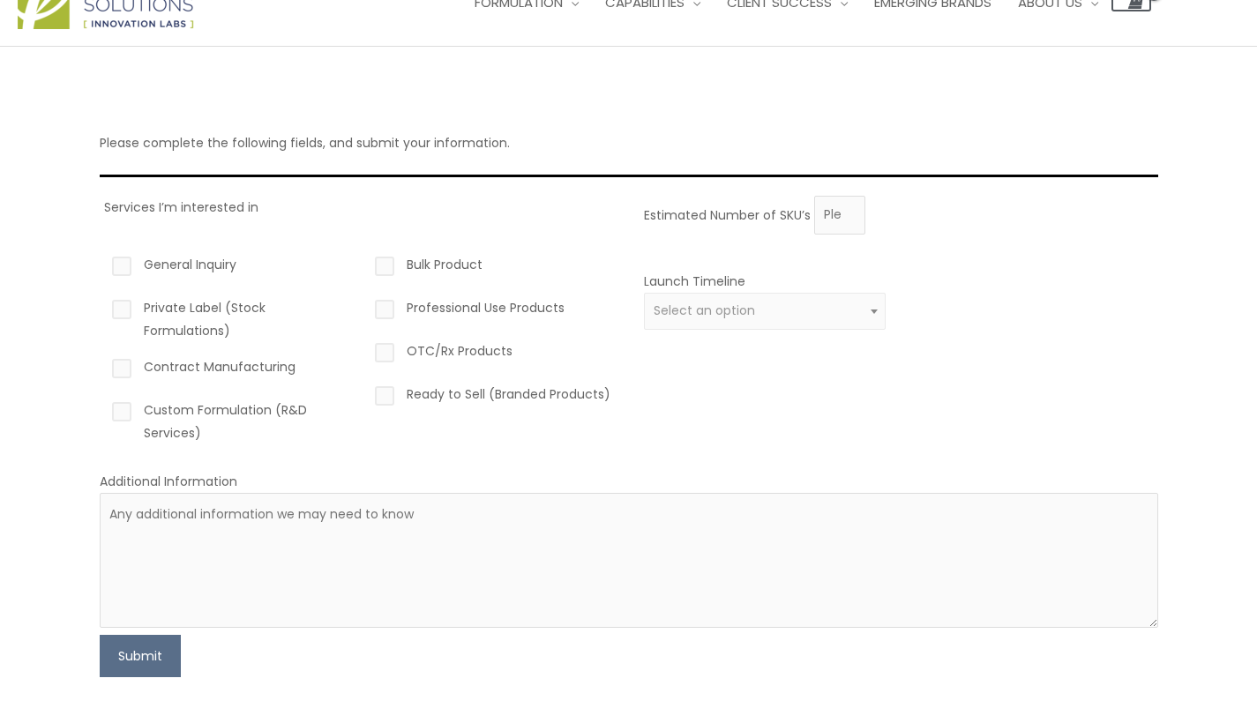
scroll to position [63, 0]
click at [196, 266] on label "General Inquiry" at bounding box center [229, 267] width 243 height 30
click at [102, 264] on input "General Inquiry" at bounding box center [96, 257] width 11 height 11
checkbox input "true"
click at [198, 411] on label "Custom Formulation (R&D Services)" at bounding box center [229, 421] width 243 height 46
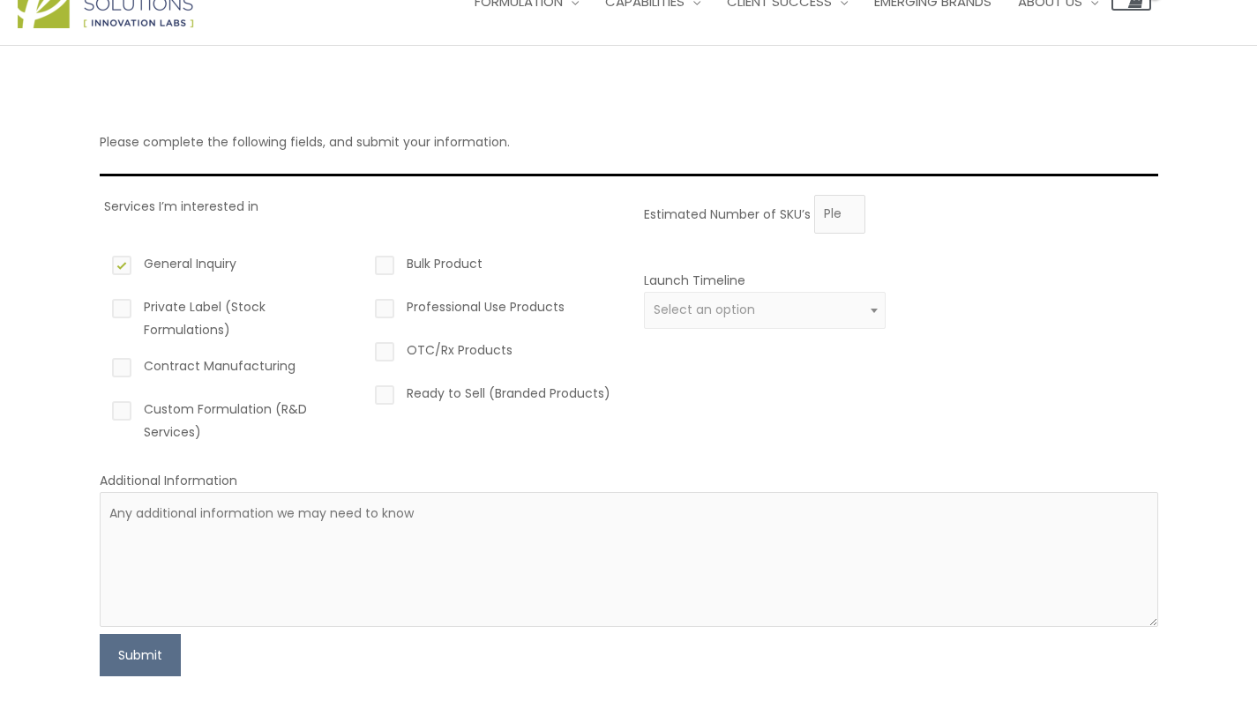
click at [102, 409] on input "Custom Formulation (R&D Services)" at bounding box center [96, 403] width 11 height 11
checkbox input "true"
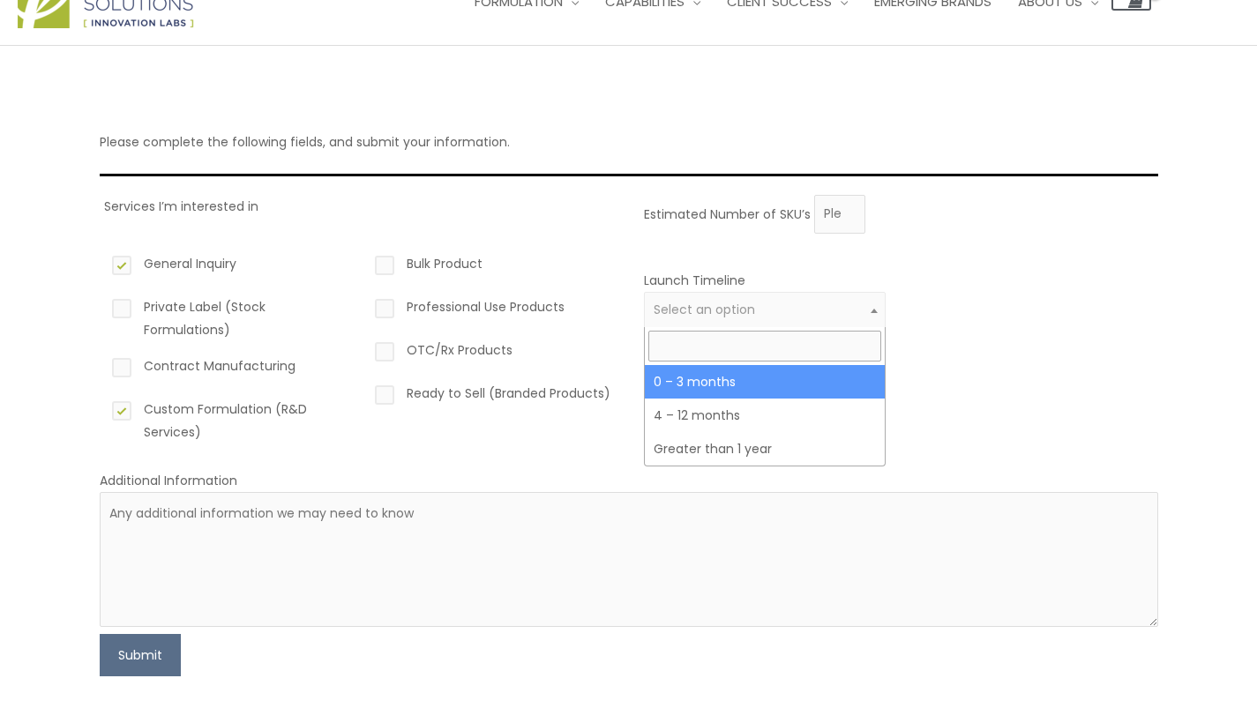
click at [659, 309] on span "Select an option" at bounding box center [704, 310] width 101 height 18
click at [579, 232] on div "Services I’m interested in General Inquiry Private Label (Stock Formulations) C…" at bounding box center [361, 326] width 514 height 262
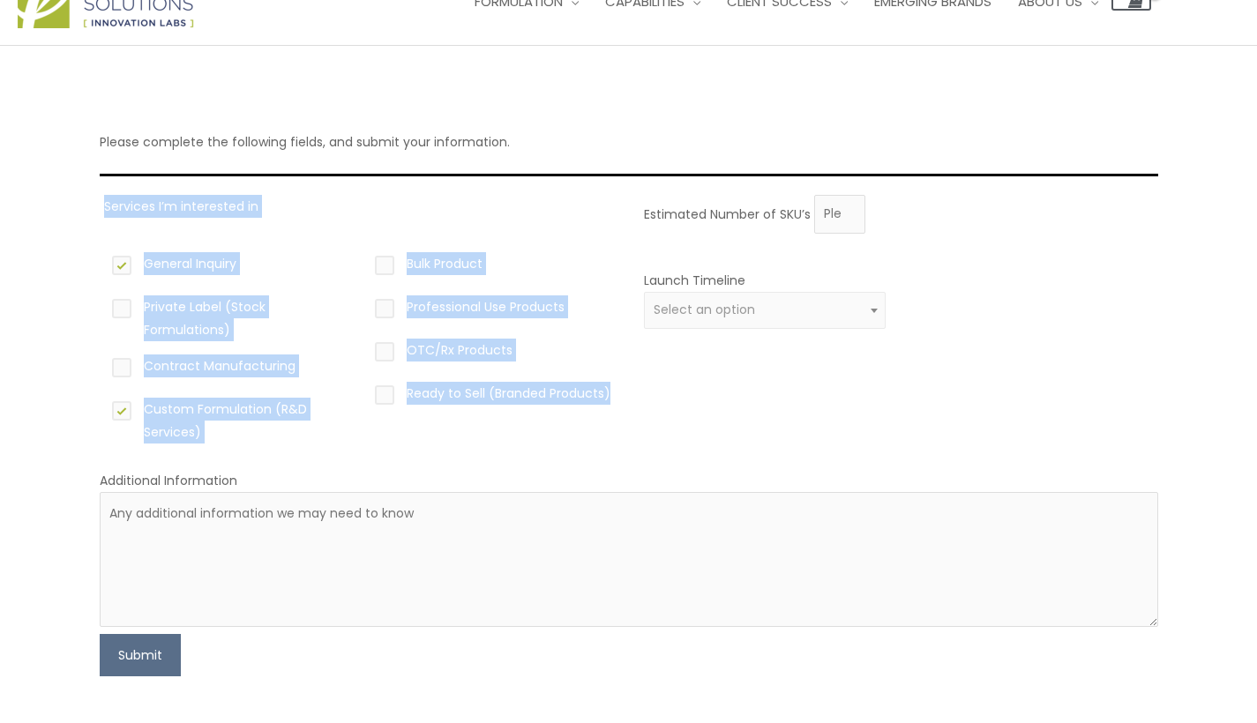
drag, startPoint x: 100, startPoint y: 201, endPoint x: 450, endPoint y: 409, distance: 407.4
click at [450, 409] on div "Services I’m interested in General Inquiry Private Label (Stock Formulations) C…" at bounding box center [629, 326] width 1058 height 262
copy div "Services I’m interested in General Inquiry Private Label (Stock Formulations) C…"
click at [563, 541] on textarea at bounding box center [629, 559] width 1058 height 135
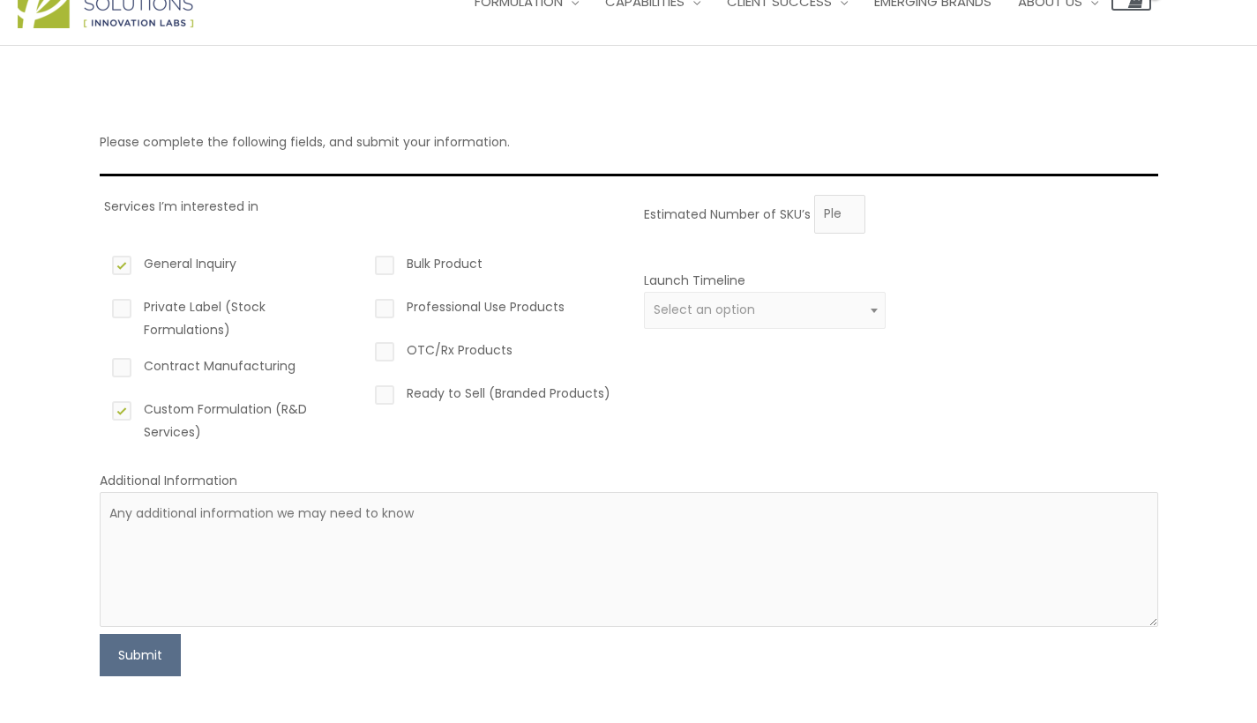
click at [188, 355] on label "Contract Manufacturing" at bounding box center [229, 370] width 243 height 30
click at [102, 355] on input "Contract Manufacturing" at bounding box center [96, 360] width 11 height 11
checkbox input "true"
click at [187, 314] on label "Private Label (Stock Formulations)" at bounding box center [229, 318] width 243 height 46
click at [102, 307] on input "Private Label (Stock Formulations)" at bounding box center [96, 300] width 11 height 11
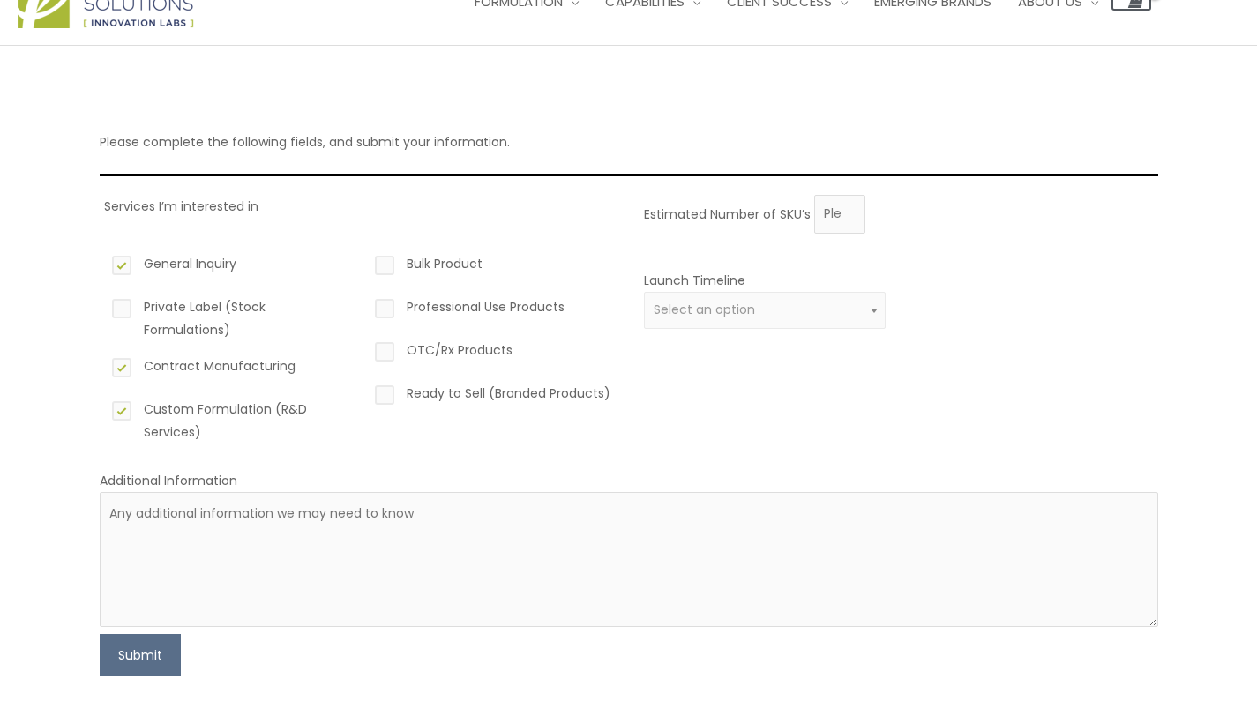
checkbox input "true"
click at [781, 310] on span "Select an option" at bounding box center [765, 310] width 222 height 17
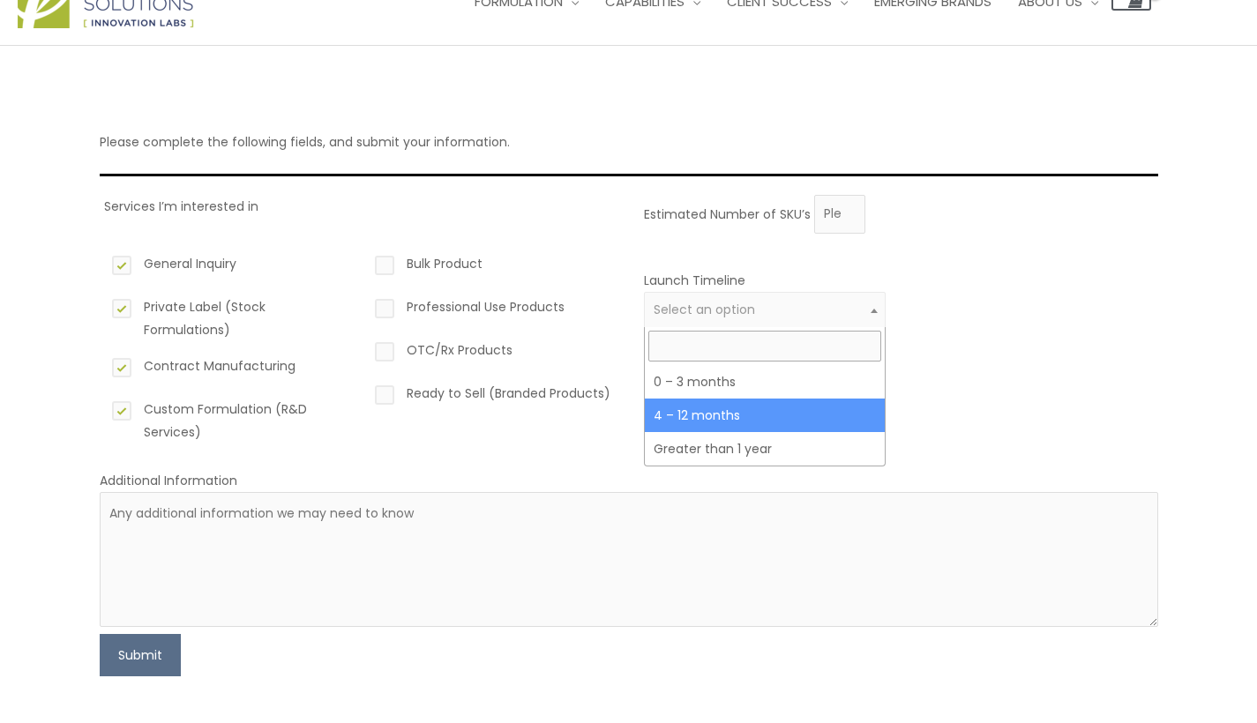
select select "3"
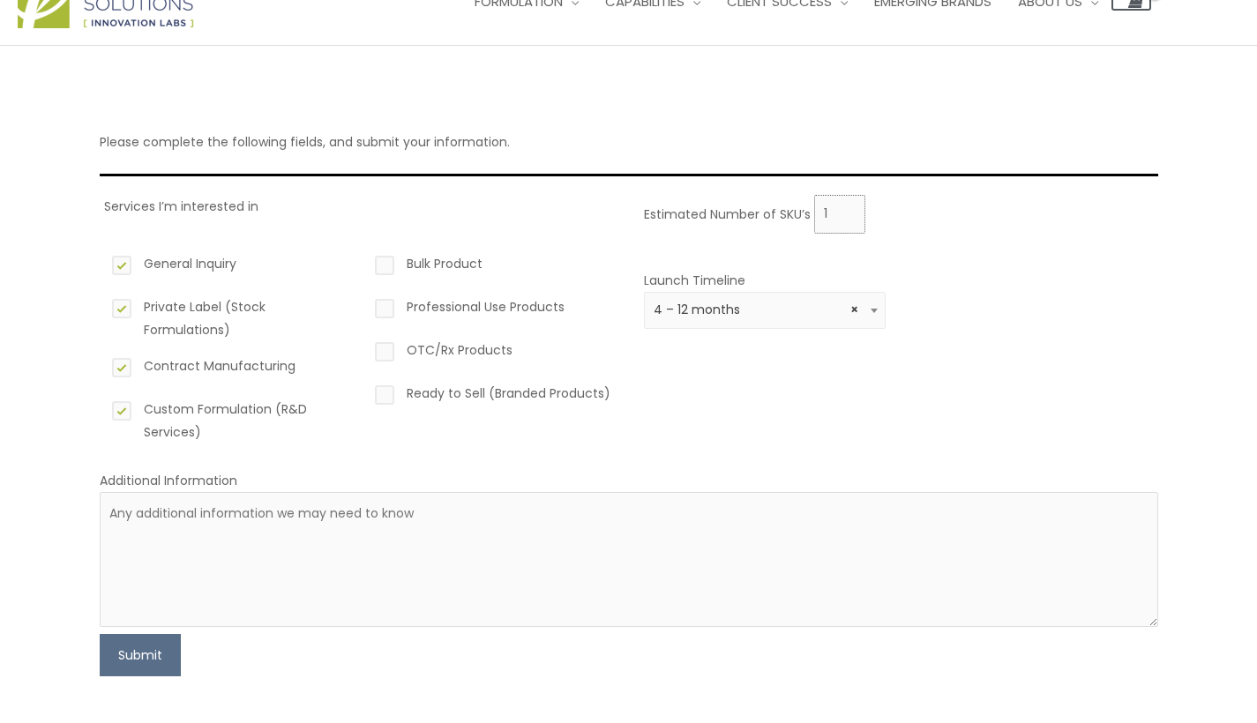
click at [843, 210] on input "1" at bounding box center [839, 214] width 51 height 39
click at [844, 209] on input "2" at bounding box center [839, 214] width 51 height 39
type input "3"
click at [844, 209] on input "3" at bounding box center [839, 214] width 51 height 39
click at [1013, 344] on div at bounding box center [1028, 309] width 243 height 81
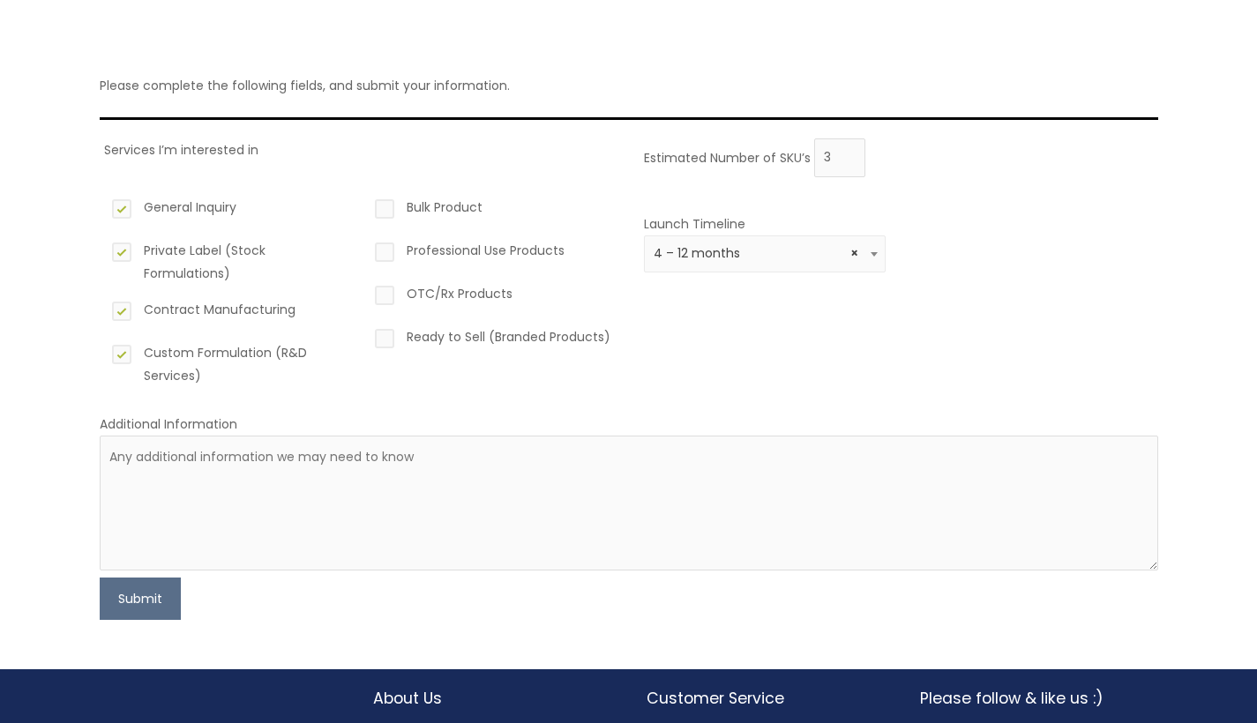
scroll to position [122, 0]
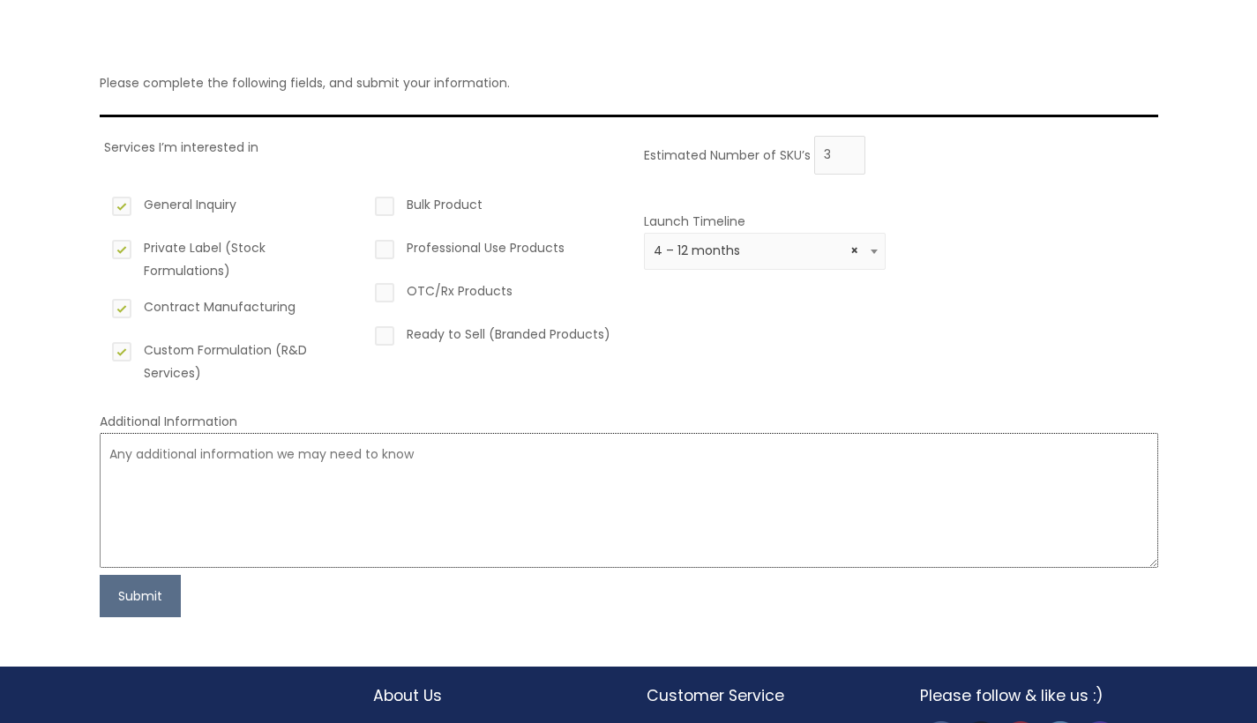
click at [578, 473] on textarea at bounding box center [629, 500] width 1058 height 135
drag, startPoint x: 873, startPoint y: 457, endPoint x: 696, endPoint y: 456, distance: 177.3
click at [696, 456] on textarea "I have lots of ideas about formulations and bottling but I need help actually c…" at bounding box center [629, 500] width 1058 height 135
click at [439, 449] on textarea "I have lots of ideas about formulations and bottling but I need help actually c…" at bounding box center [629, 500] width 1058 height 135
click at [422, 458] on textarea "I have lots of ideas about formulations and bottling but I need help actually c…" at bounding box center [629, 500] width 1058 height 135
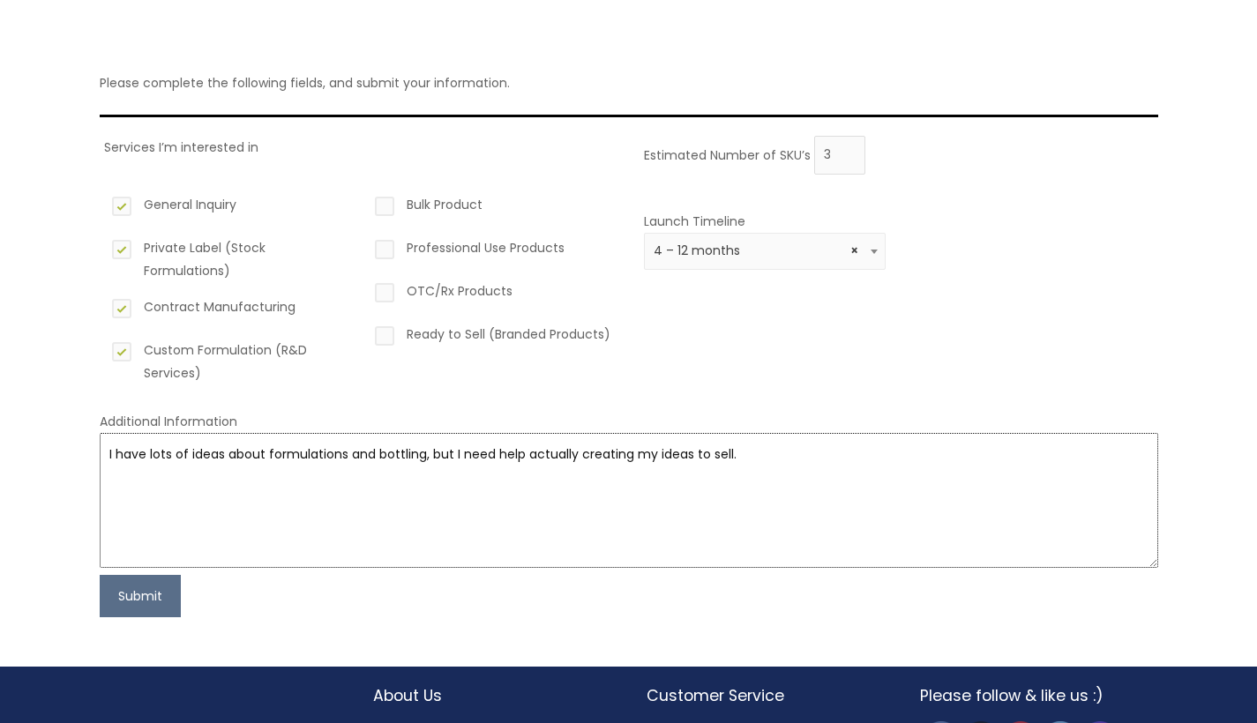
click at [600, 473] on textarea "I have lots of ideas about formulations and bottling, but I need help actually …" at bounding box center [629, 500] width 1058 height 135
click at [558, 465] on textarea "I have lots of ideas about formulations and bottling, but I need help actually …" at bounding box center [629, 500] width 1058 height 135
click at [572, 452] on textarea "I have lots of ideas about formulations and bottling, but I need help actually …" at bounding box center [629, 500] width 1058 height 135
click at [142, 614] on button "Submit" at bounding box center [140, 596] width 81 height 42
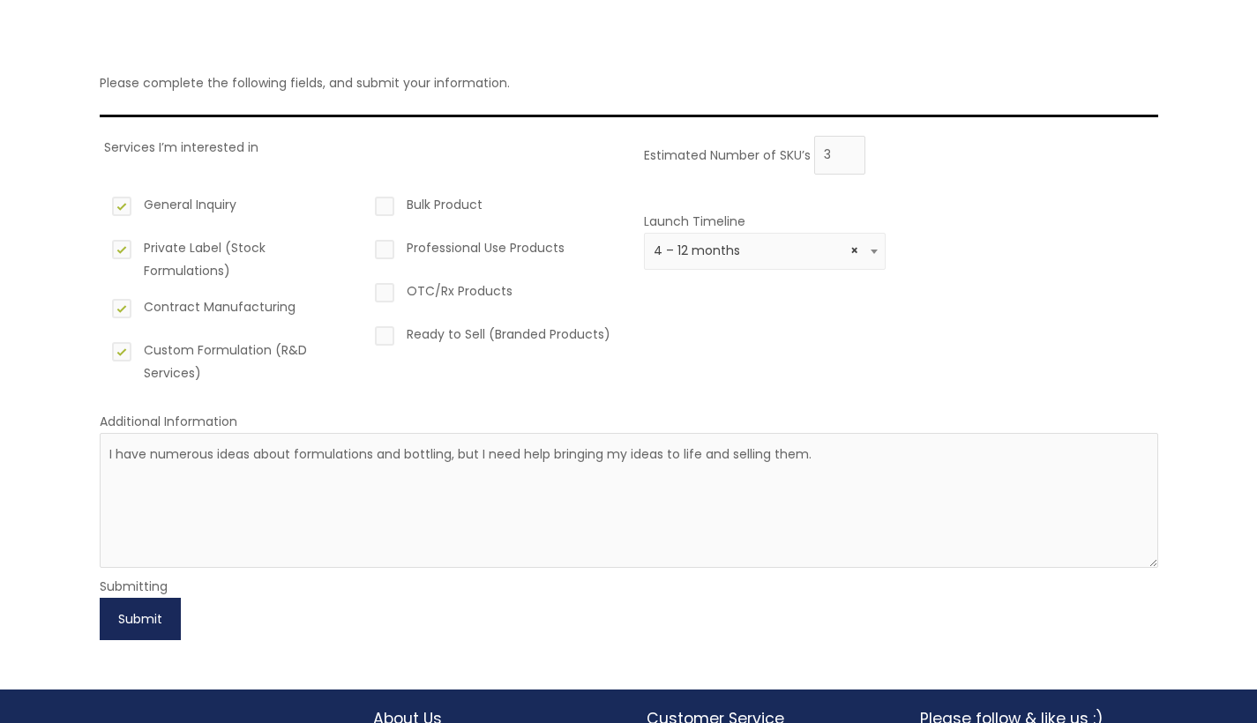
click at [164, 625] on button "Submit" at bounding box center [140, 619] width 81 height 42
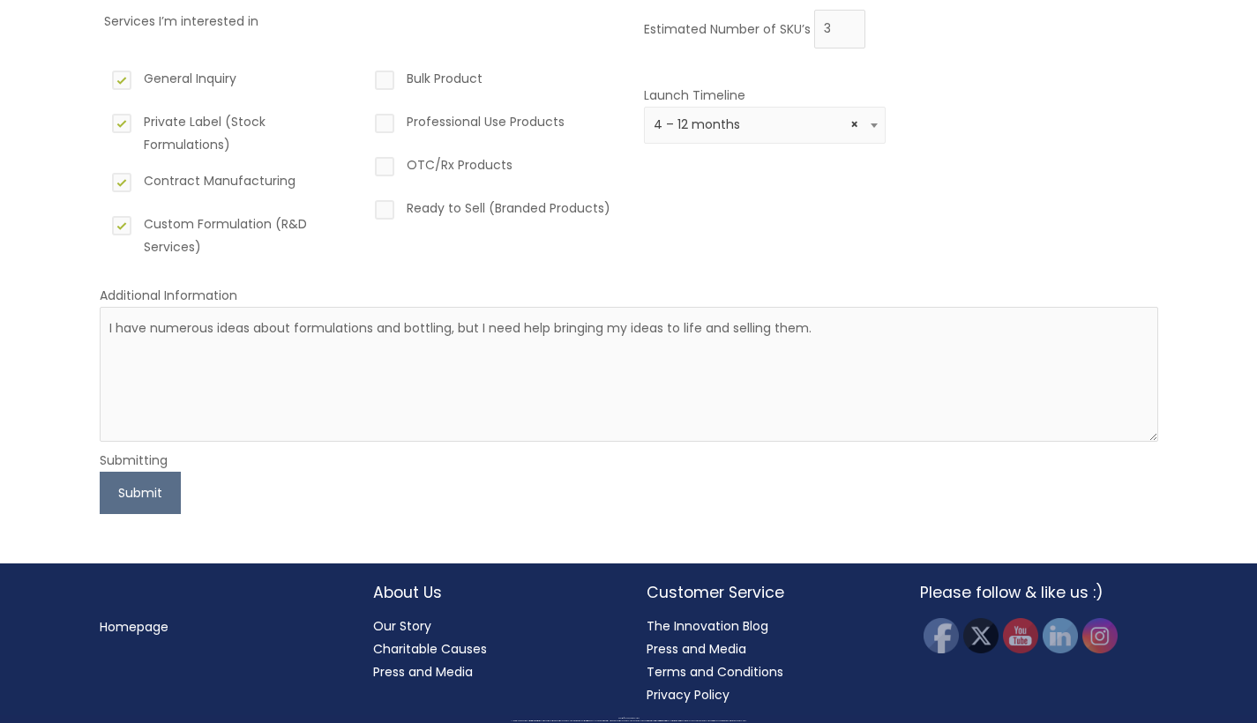
scroll to position [247, 0]
click at [151, 497] on button "Submit" at bounding box center [140, 494] width 81 height 42
click at [143, 489] on button "Submit" at bounding box center [140, 494] width 81 height 42
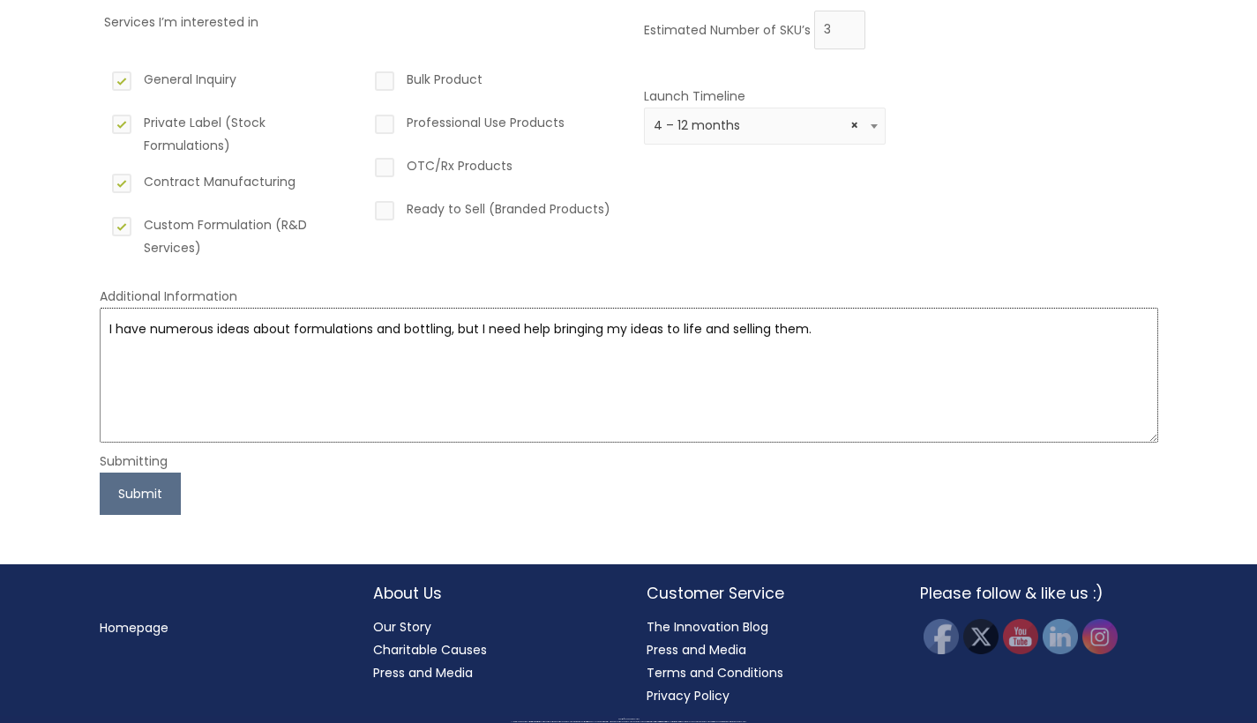
click at [582, 337] on textarea "I have numerous ideas about formulations and bottling, but I need help bringing…" at bounding box center [629, 375] width 1058 height 135
click at [831, 337] on textarea "I have numerous ideas about formulations and bottling, but I need help bringing…" at bounding box center [629, 375] width 1058 height 135
type textarea "I have numerous ideas about formulations and bottling, but I need help bringing…"
click at [131, 506] on button "Submit" at bounding box center [140, 494] width 81 height 42
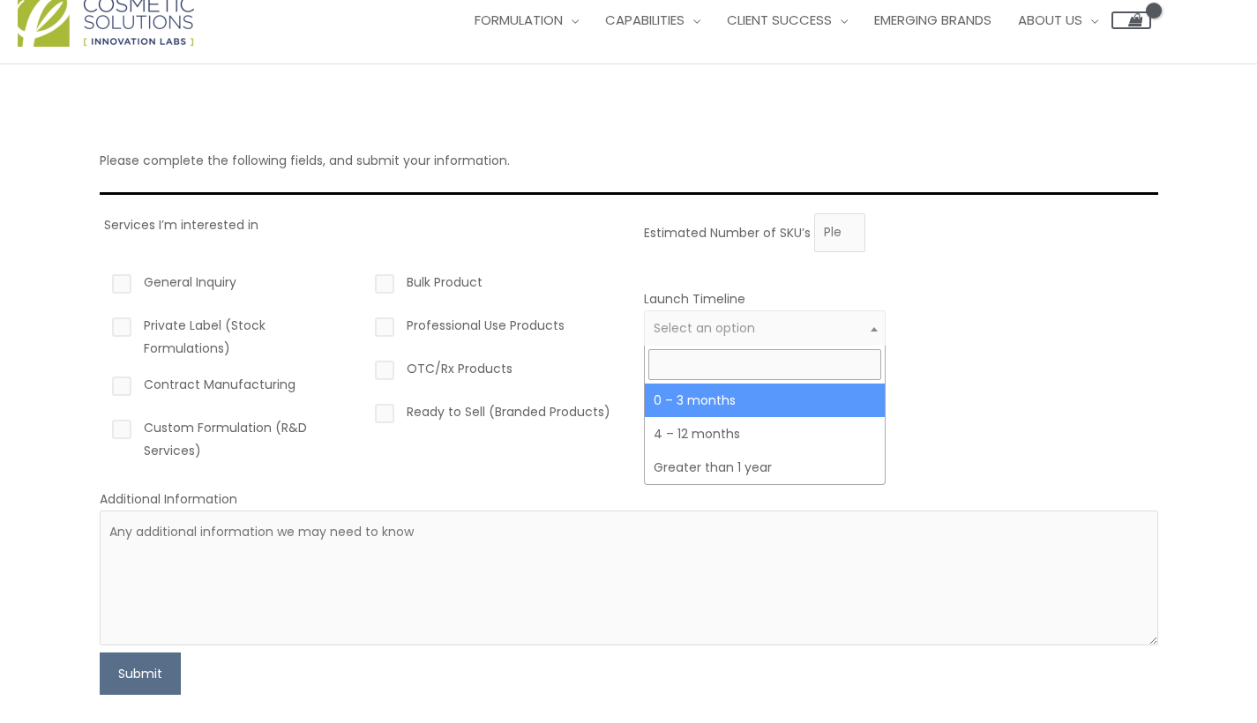
scroll to position [44, 0]
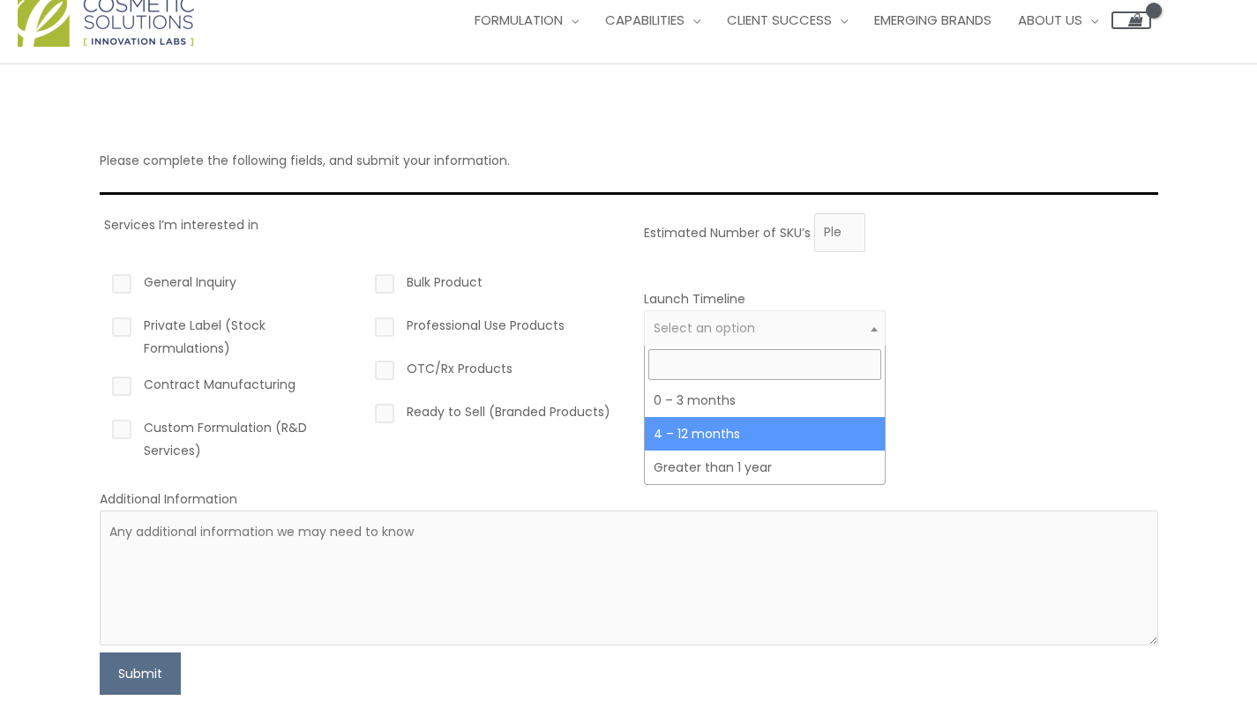
select select "3"
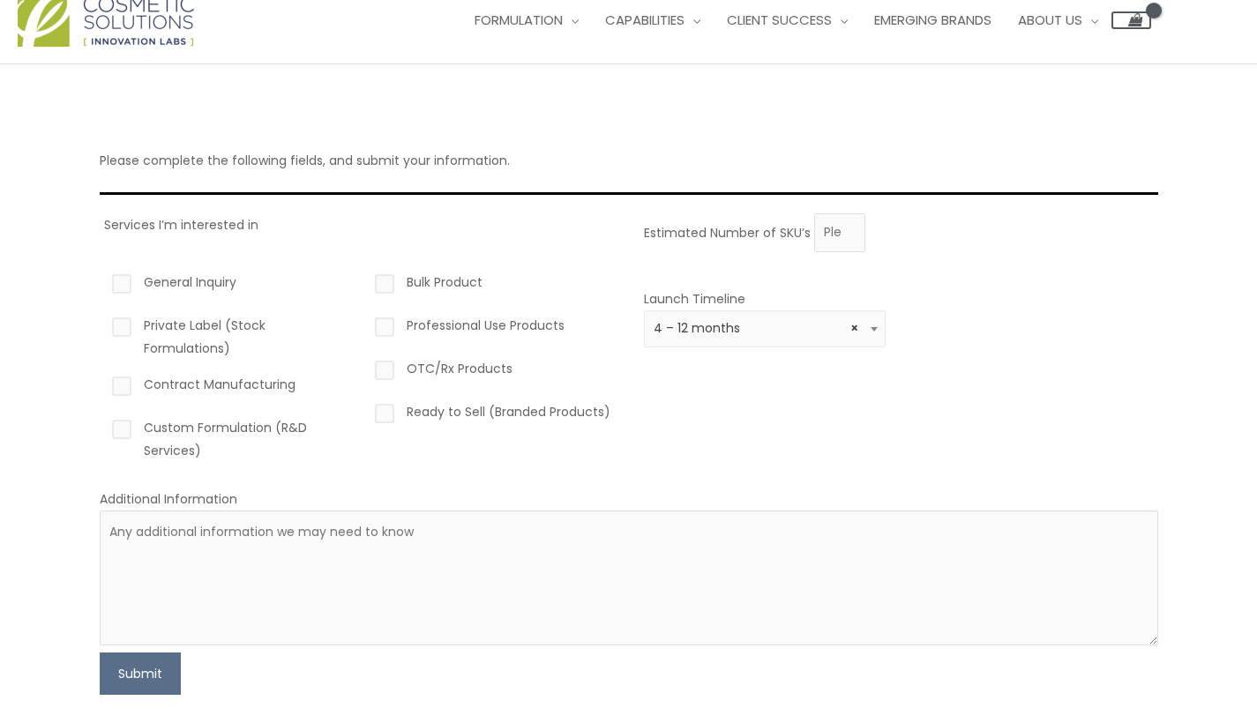
click at [196, 428] on label "Custom Formulation (R&D Services)" at bounding box center [229, 439] width 243 height 46
click at [102, 428] on input "Custom Formulation (R&D Services)" at bounding box center [96, 421] width 11 height 11
checkbox input "true"
click at [191, 333] on label "Private Label (Stock Formulations)" at bounding box center [229, 337] width 243 height 46
click at [102, 325] on input "Private Label (Stock Formulations)" at bounding box center [96, 319] width 11 height 11
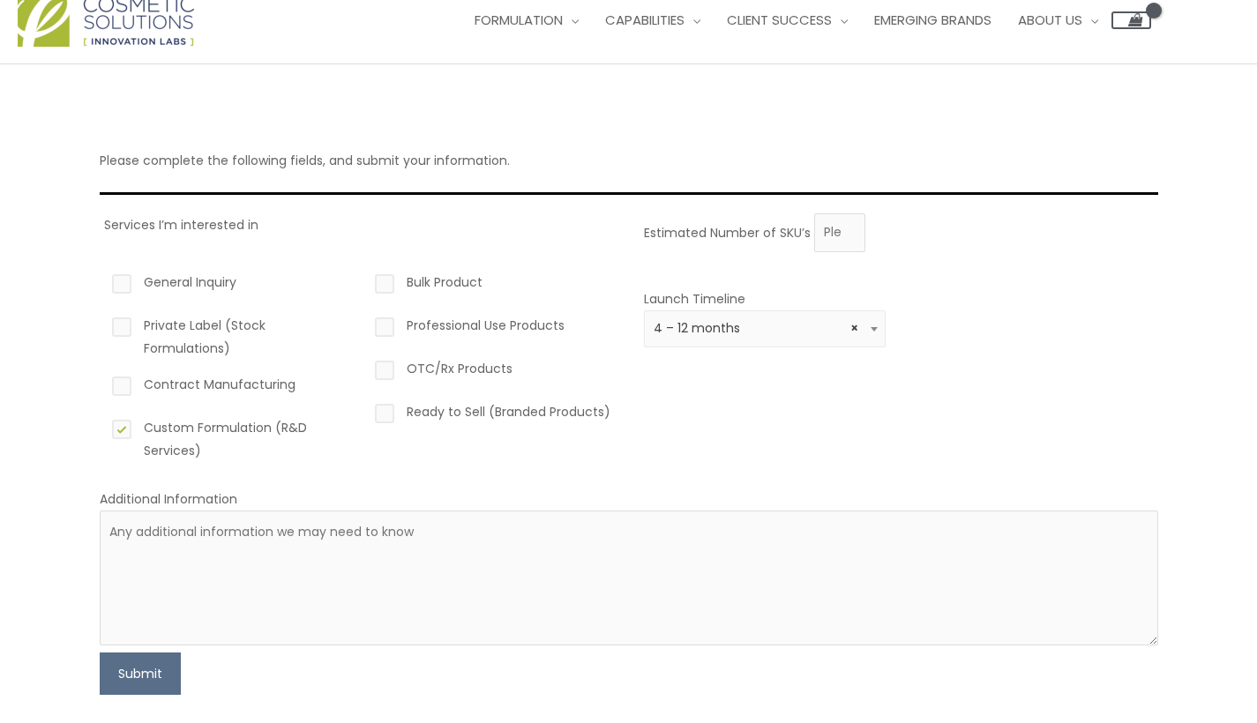
checkbox input "true"
click at [176, 282] on label "General Inquiry" at bounding box center [229, 286] width 243 height 30
click at [102, 282] on input "General Inquiry" at bounding box center [96, 276] width 11 height 11
checkbox input "true"
click at [176, 394] on label "Contract Manufacturing" at bounding box center [229, 388] width 243 height 30
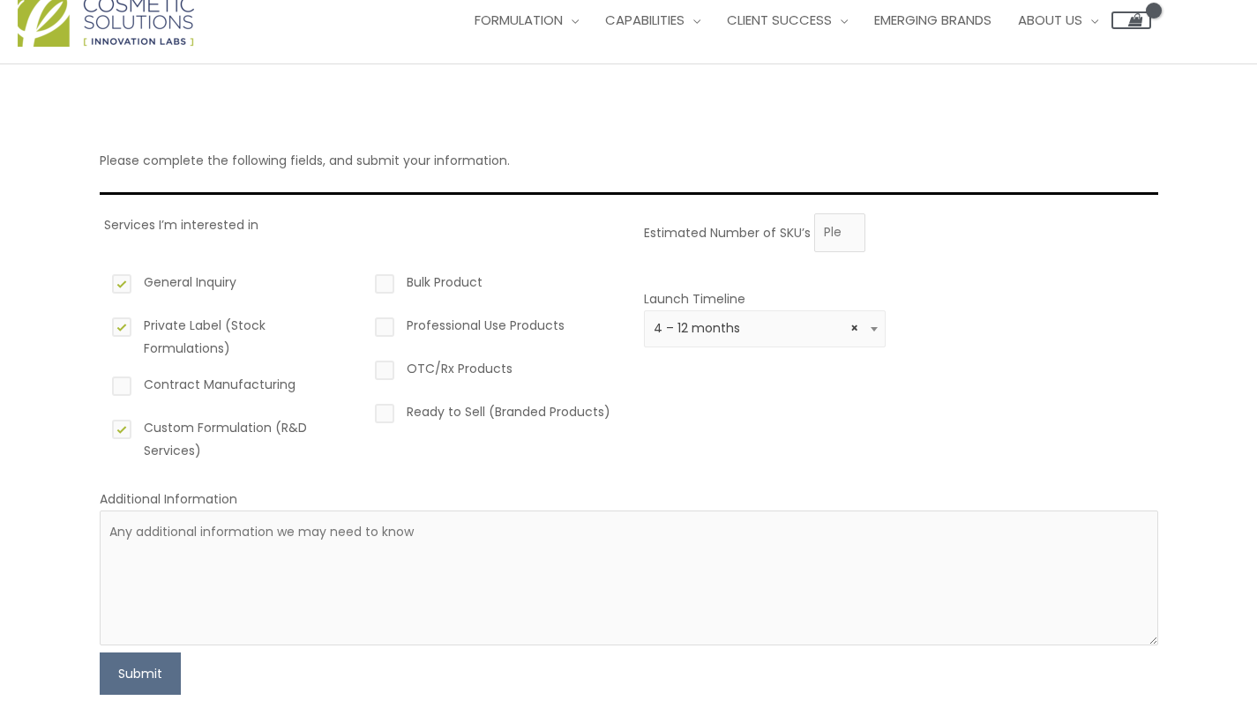
click at [102, 385] on input "Contract Manufacturing" at bounding box center [96, 378] width 11 height 11
checkbox input "true"
click at [183, 531] on textarea at bounding box center [629, 578] width 1058 height 135
type textarea "I have numerous ideas about formulations and bottling but need someone to help …"
click at [134, 679] on button "Submit" at bounding box center [140, 674] width 81 height 42
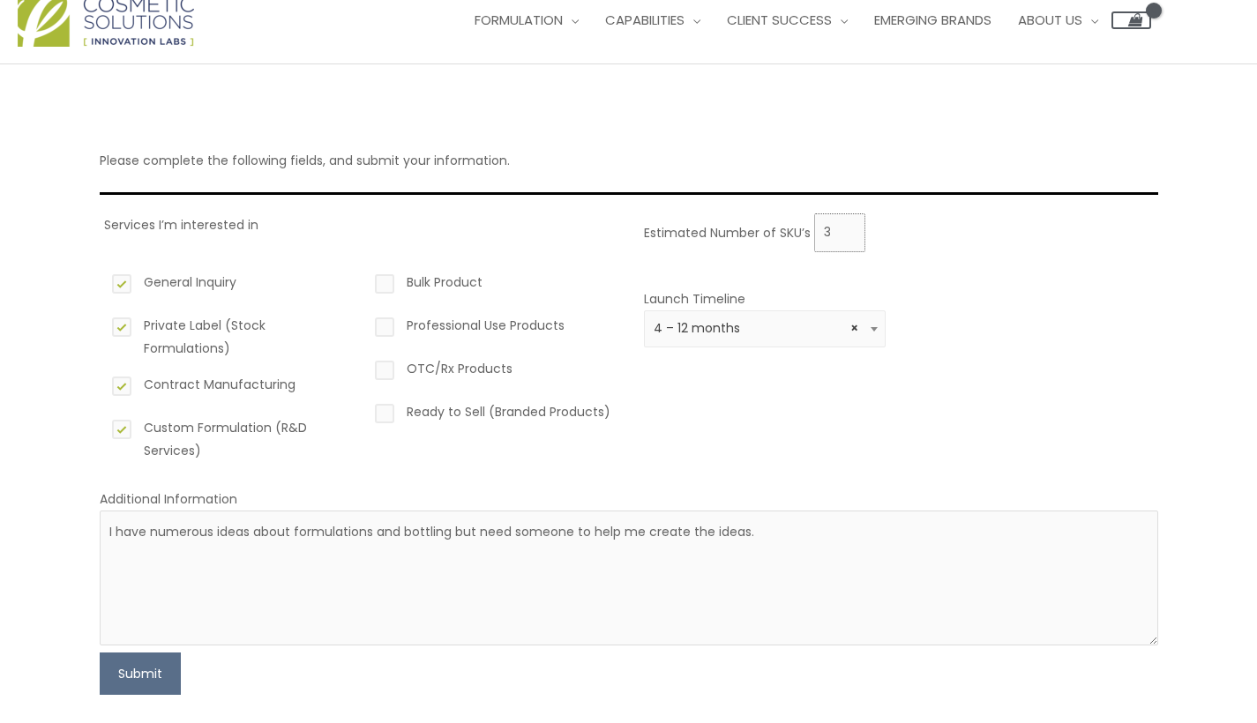
type input "3"
click at [950, 323] on div at bounding box center [1028, 328] width 243 height 81
click at [161, 672] on button "Submit" at bounding box center [140, 674] width 81 height 42
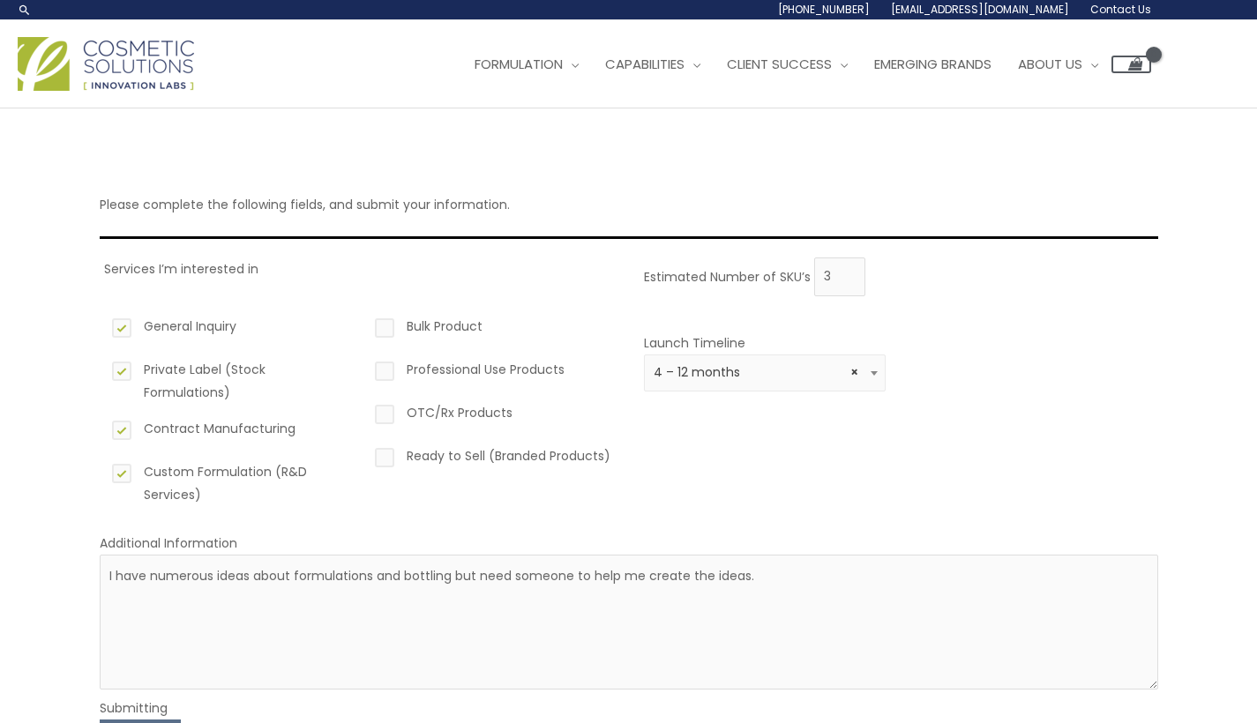
scroll to position [0, 0]
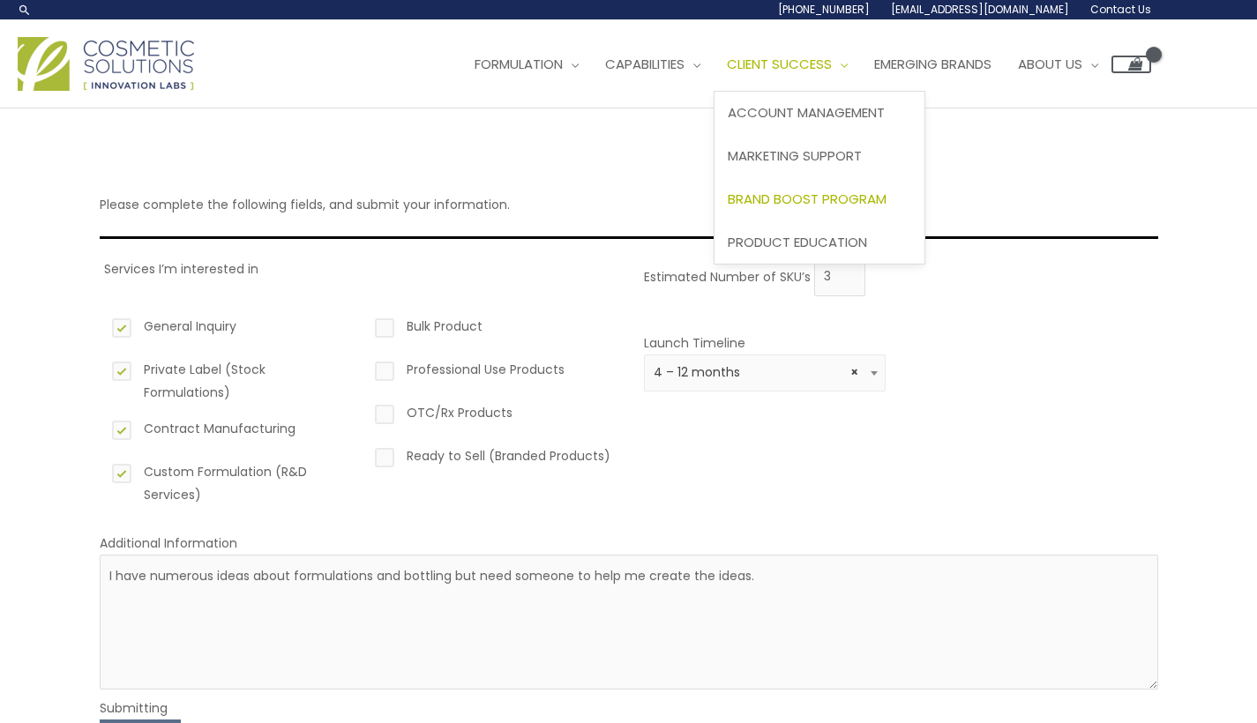
click at [793, 195] on span "Brand Boost Program" at bounding box center [807, 199] width 159 height 19
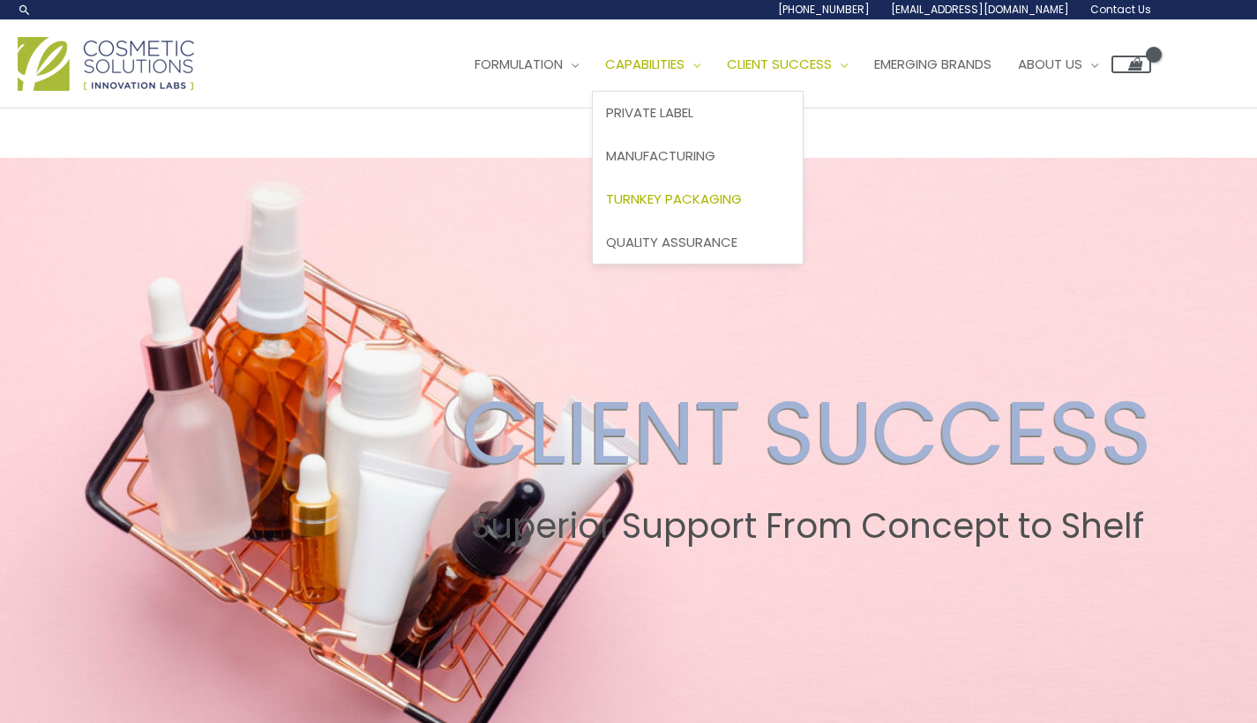
click at [606, 208] on span "Turnkey Packaging" at bounding box center [674, 199] width 136 height 19
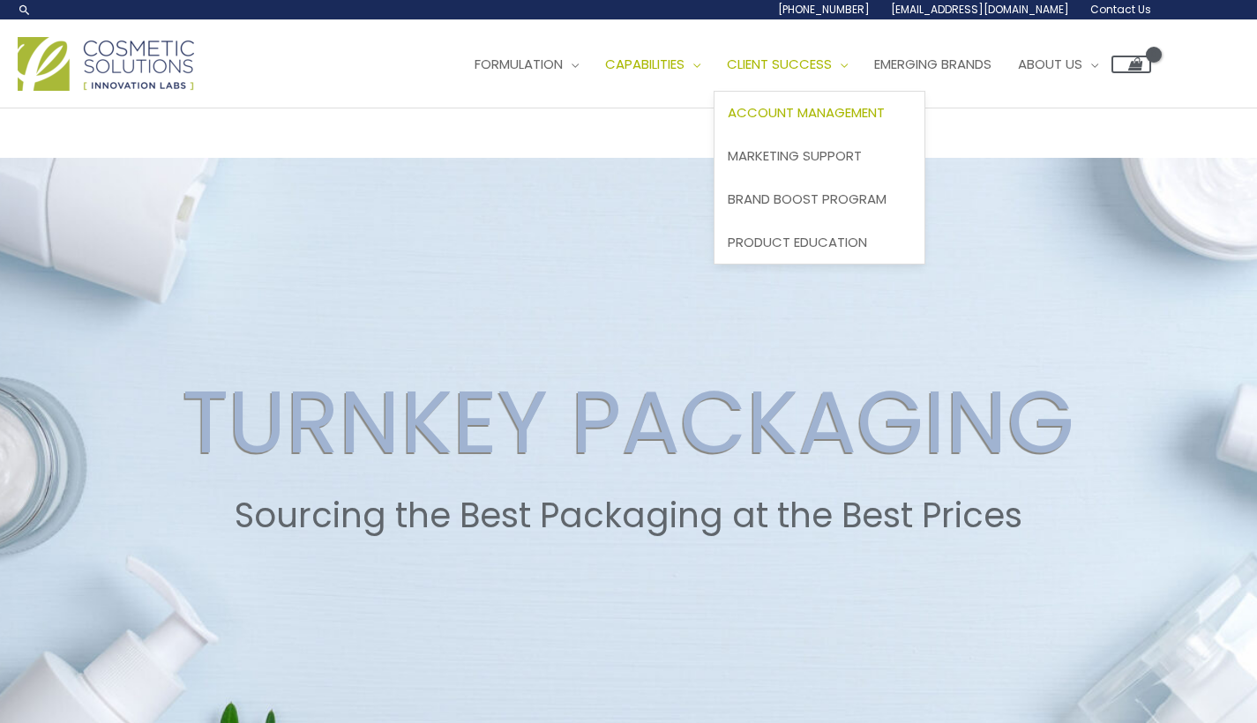
click at [728, 122] on span "Account Management" at bounding box center [806, 112] width 157 height 19
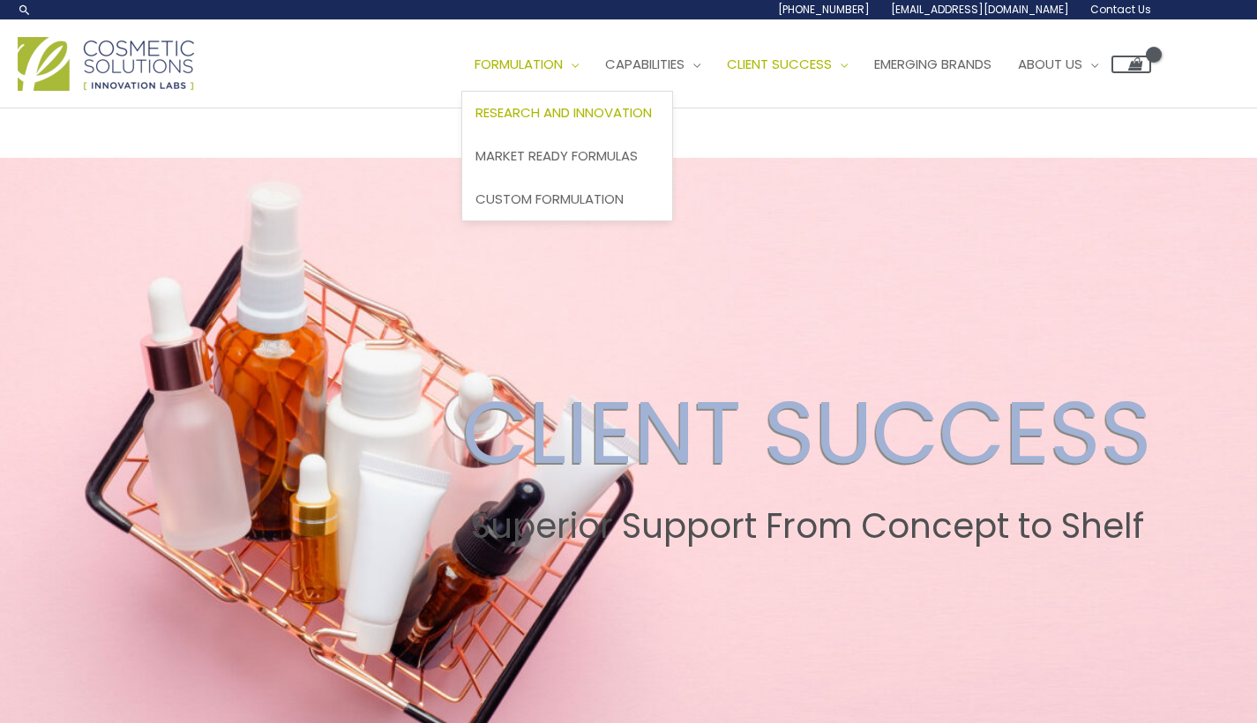
click at [475, 122] on span "Research and Innovation" at bounding box center [563, 112] width 176 height 19
